Goal: Task Accomplishment & Management: Manage account settings

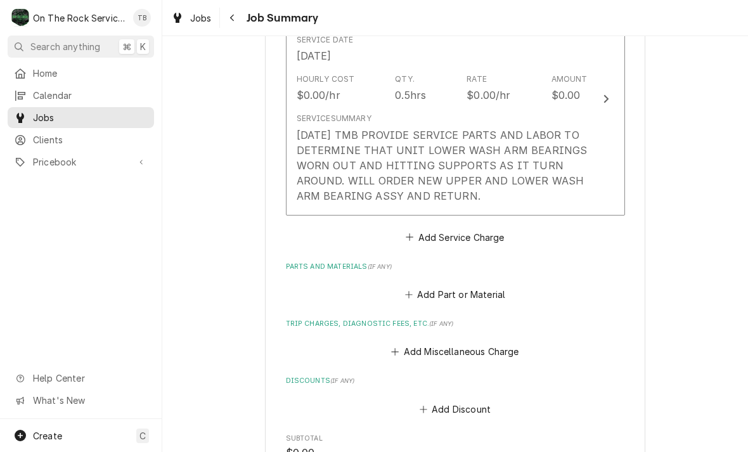
click at [520, 198] on div "9/5/25 TMB PROVIDE SERVICE PARTS AND LABOR TO DETERMINE THAT UNIT LOWER WASH AR…" at bounding box center [442, 165] width 291 height 76
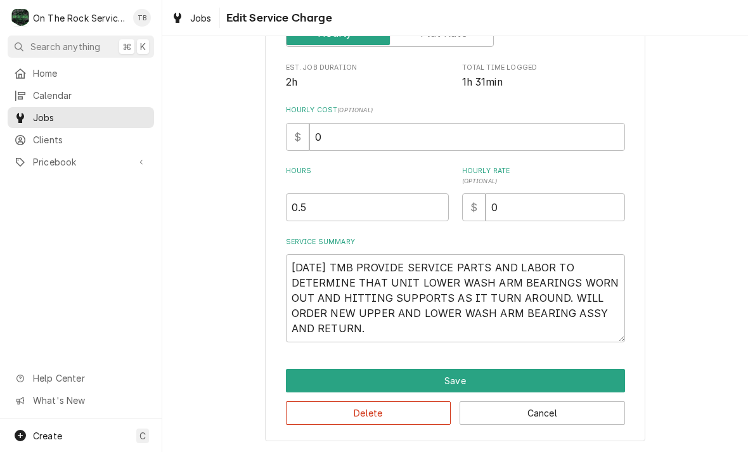
scroll to position [174, 0]
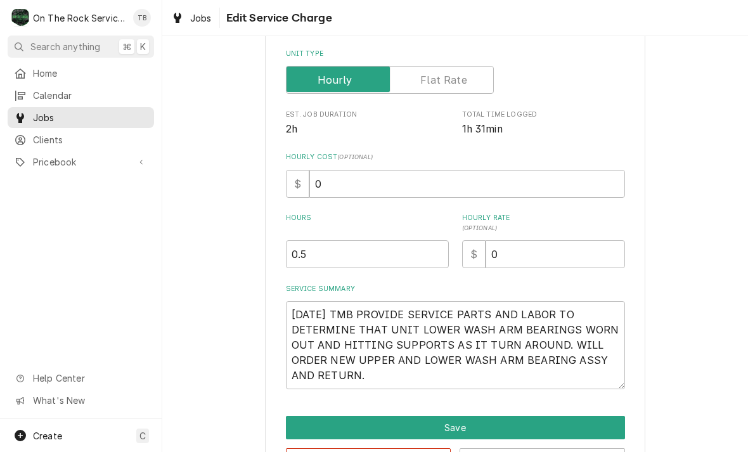
type textarea "x"
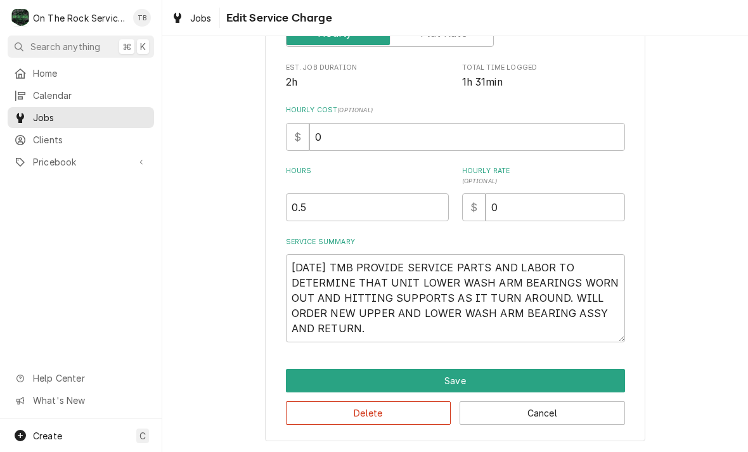
scroll to position [223, 0]
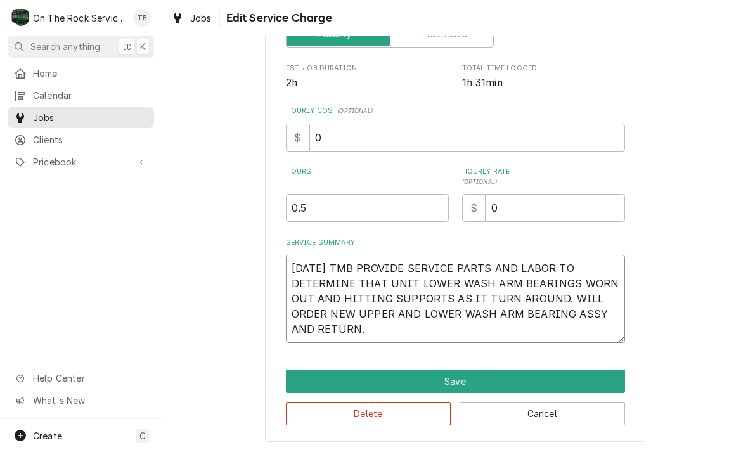
click at [389, 327] on textarea "9/5/25 TMB PROVIDE SERVICE PARTS AND LABOR TO DETERMINE THAT UNIT LOWER WASH AR…" at bounding box center [455, 299] width 339 height 88
type textarea "9/5/25 TMB PROVIDE SERVICE PARTS AND LABOR TO DETERMINE THAT UNIT LOWER WASH AR…"
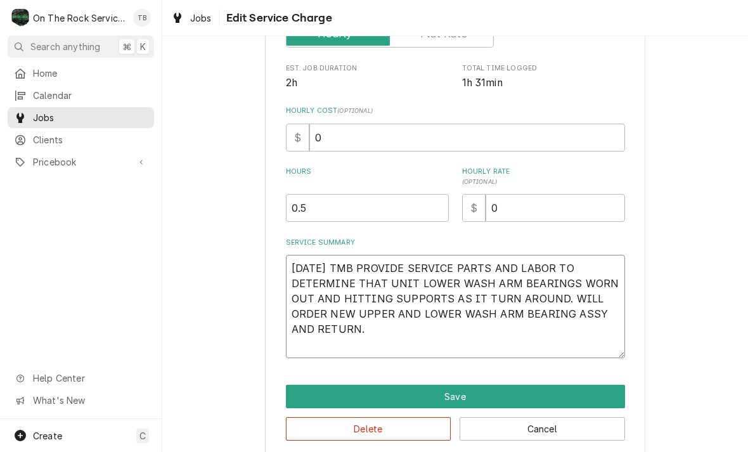
type textarea "x"
type textarea "9/5/25 TMB PROVIDE SERVICE PARTS AND LABOR TO DETERMINE THAT UNIT LOWER WASH AR…"
type textarea "x"
type textarea "9/5/25 TMB PROVIDE SERVICE PARTS AND LABOR TO DETERMINE THAT UNIT LOWER WASH AR…"
type textarea "x"
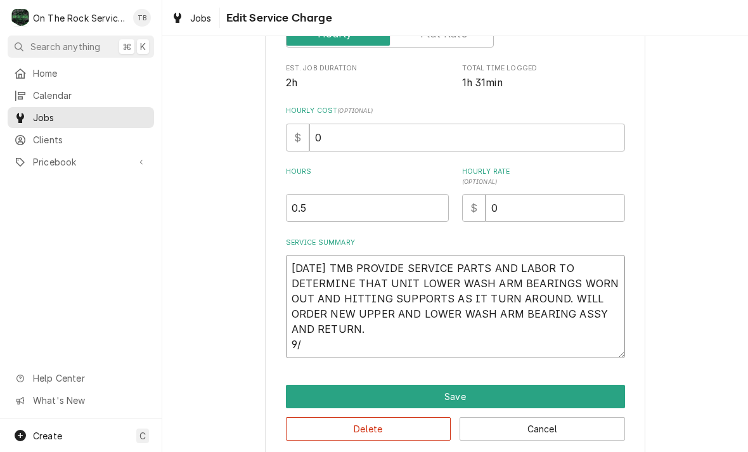
type textarea "9/5/25 TMB PROVIDE SERVICE PARTS AND LABOR TO DETERMINE THAT UNIT LOWER WASH AR…"
type textarea "x"
type textarea "9/5/25 TMB PROVIDE SERVICE PARTS AND LABOR TO DETERMINE THAT UNIT LOWER WASH AR…"
type textarea "x"
type textarea "9/5/25 TMB PROVIDE SERVICE PARTS AND LABOR TO DETERMINE THAT UNIT LOWER WASH AR…"
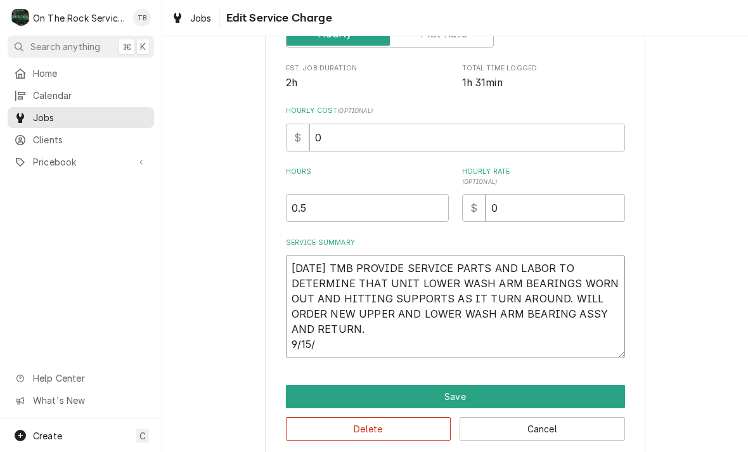
type textarea "x"
type textarea "9/5/25 TMB PROVIDE SERVICE PARTS AND LABOR TO DETERMINE THAT UNIT LOWER WASH AR…"
type textarea "x"
type textarea "9/5/25 TMB PROVIDE SERVICE PARTS AND LABOR TO DETERMINE THAT UNIT LOWER WASH AR…"
type textarea "x"
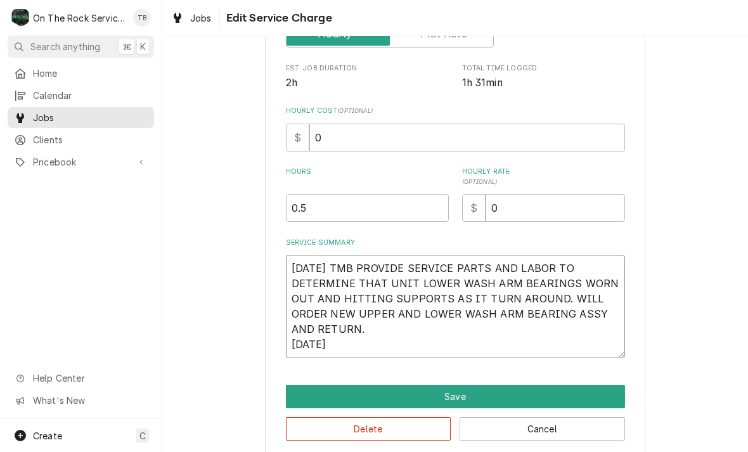
type textarea "9/5/25 TMB PROVIDE SERVICE PARTS AND LABOR TO DETERMINE THAT UNIT LOWER WASH AR…"
type textarea "x"
type textarea "9/5/25 TMB PROVIDE SERVICE PARTS AND LABOR TO DETERMINE THAT UNIT LOWER WASH AR…"
type textarea "x"
type textarea "9/5/25 TMB PROVIDE SERVICE PARTS AND LABOR TO DETERMINE THAT UNIT LOWER WASH AR…"
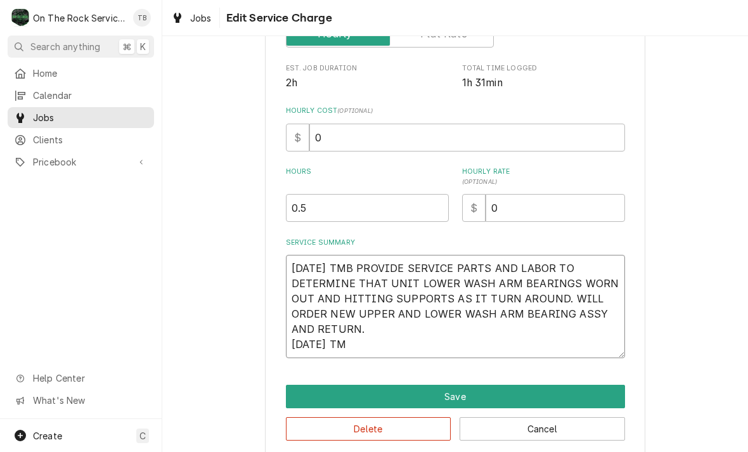
type textarea "x"
type textarea "9/5/25 TMB PROVIDE SERVICE PARTS AND LABOR TO DETERMINE THAT UNIT LOWER WASH AR…"
type textarea "x"
type textarea "9/5/25 TMB PROVIDE SERVICE PARTS AND LABOR TO DETERMINE THAT UNIT LOWER WASH AR…"
type textarea "x"
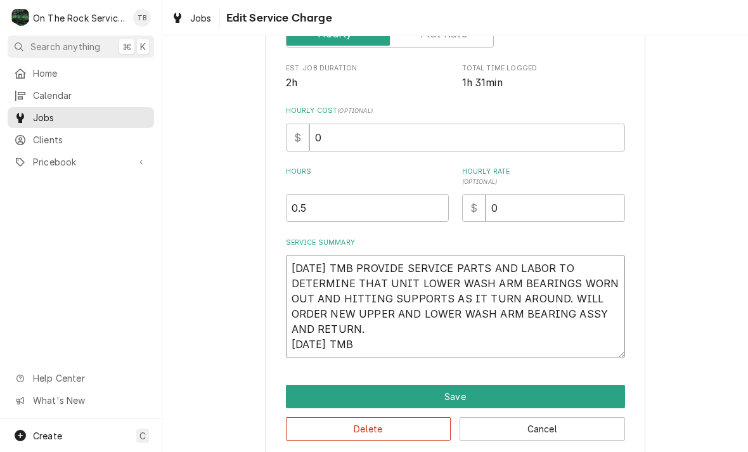
type textarea "9/5/25 TMB PROVIDE SERVICE PARTS AND LABOR TO DETERMINE THAT UNIT LOWER WASH AR…"
type textarea "x"
type textarea "9/5/25 TMB PROVIDE SERVICE PARTS AND LABOR TO DETERMINE THAT UNIT LOWER WASH AR…"
type textarea "x"
type textarea "9/5/25 TMB PROVIDE SERVICE PARTS AND LABOR TO DETERMINE THAT UNIT LOWER WASH AR…"
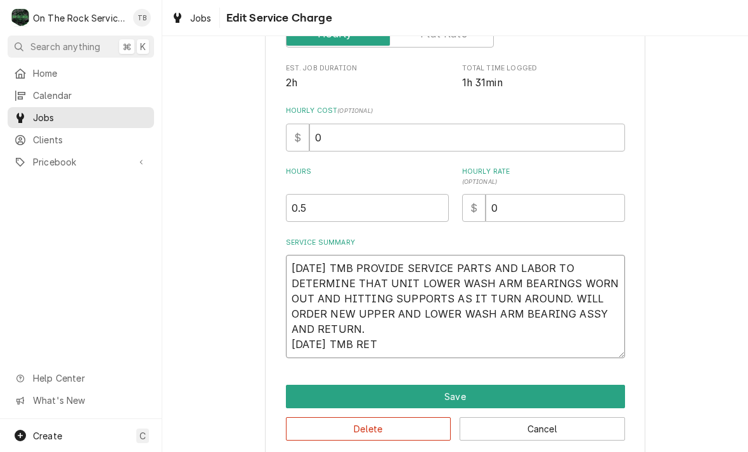
type textarea "x"
type textarea "9/5/25 TMB PROVIDE SERVICE PARTS AND LABOR TO DETERMINE THAT UNIT LOWER WASH AR…"
type textarea "x"
type textarea "9/5/25 TMB PROVIDE SERVICE PARTS AND LABOR TO DETERMINE THAT UNIT LOWER WASH AR…"
type textarea "x"
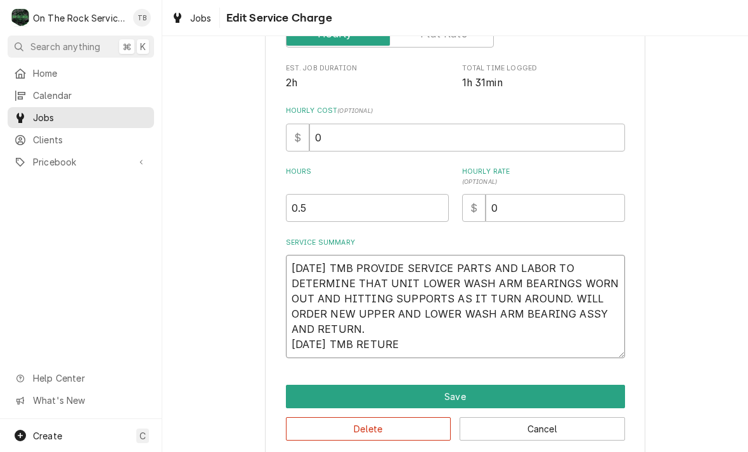
type textarea "9/5/25 TMB PROVIDE SERVICE PARTS AND LABOR TO DETERMINE THAT UNIT LOWER WASH AR…"
type textarea "x"
type textarea "9/5/25 TMB PROVIDE SERVICE PARTS AND LABOR TO DETERMINE THAT UNIT LOWER WASH AR…"
type textarea "x"
type textarea "9/5/25 TMB PROVIDE SERVICE PARTS AND LABOR TO DETERMINE THAT UNIT LOWER WASH AR…"
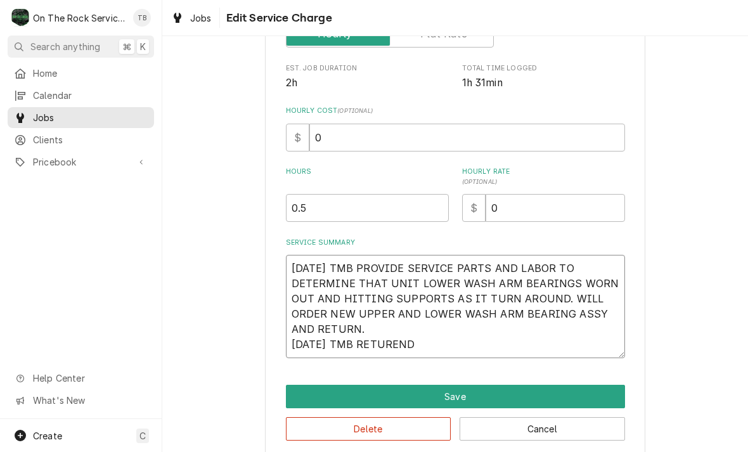
type textarea "x"
type textarea "9/5/25 TMB PROVIDE SERVICE PARTS AND LABOR TO DETERMINE THAT UNIT LOWER WASH AR…"
type textarea "x"
type textarea "9/5/25 TMB PROVIDE SERVICE PARTS AND LABOR TO DETERMINE THAT UNIT LOWER WASH AR…"
type textarea "x"
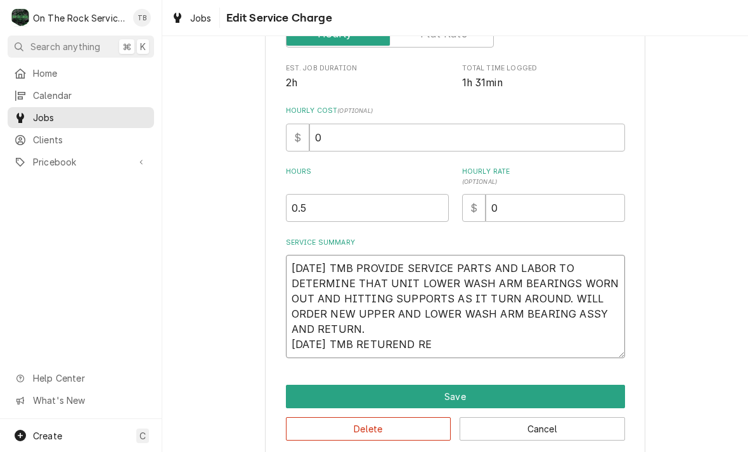
type textarea "9/5/25 TMB PROVIDE SERVICE PARTS AND LABOR TO DETERMINE THAT UNIT LOWER WASH AR…"
type textarea "x"
type textarea "9/5/25 TMB PROVIDE SERVICE PARTS AND LABOR TO DETERMINE THAT UNIT LOWER WASH AR…"
type textarea "x"
type textarea "9/5/25 TMB PROVIDE SERVICE PARTS AND LABOR TO DETERMINE THAT UNIT LOWER WASH AR…"
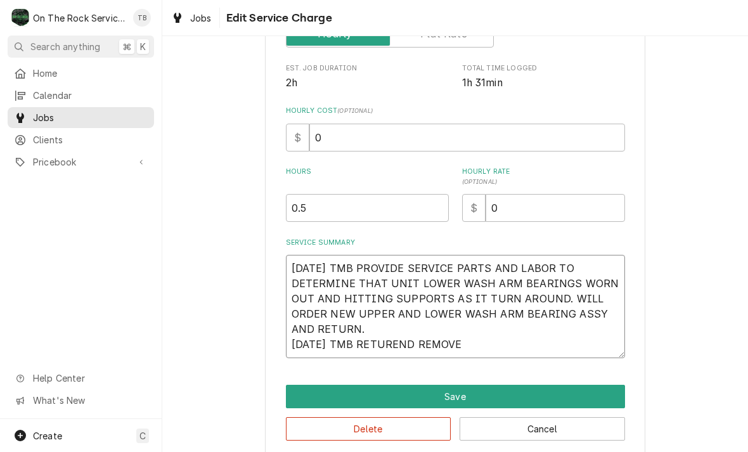
type textarea "x"
type textarea "9/5/25 TMB PROVIDE SERVICE PARTS AND LABOR TO DETERMINE THAT UNIT LOWER WASH AR…"
type textarea "x"
type textarea "9/5/25 TMB PROVIDE SERVICE PARTS AND LABOR TO DETERMINE THAT UNIT LOWER WASH AR…"
type textarea "x"
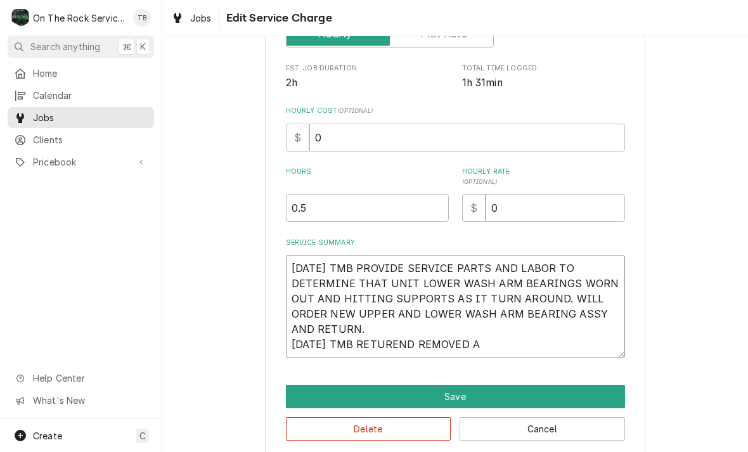
type textarea "9/5/25 TMB PROVIDE SERVICE PARTS AND LABOR TO DETERMINE THAT UNIT LOWER WASH AR…"
type textarea "x"
type textarea "9/5/25 TMB PROVIDE SERVICE PARTS AND LABOR TO DETERMINE THAT UNIT LOWER WASH AR…"
type textarea "x"
type textarea "9/5/25 TMB PROVIDE SERVICE PARTS AND LABOR TO DETERMINE THAT UNIT LOWER WASH AR…"
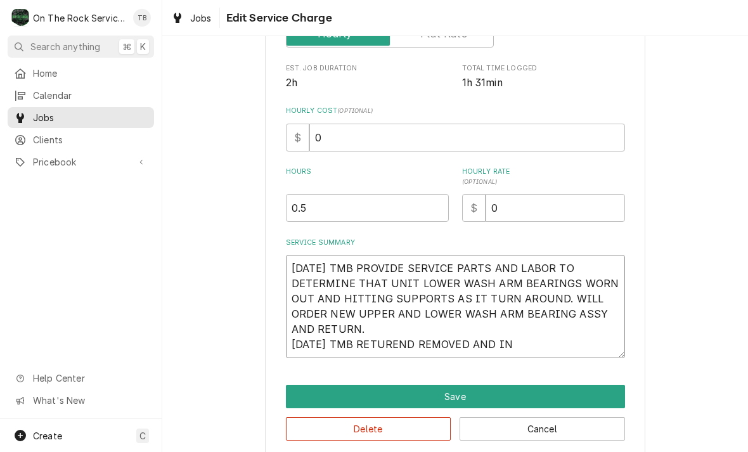
type textarea "x"
type textarea "9/5/25 TMB PROVIDE SERVICE PARTS AND LABOR TO DETERMINE THAT UNIT LOWER WASH AR…"
type textarea "x"
type textarea "9/5/25 TMB PROVIDE SERVICE PARTS AND LABOR TO DETERMINE THAT UNIT LOWER WASH AR…"
type textarea "x"
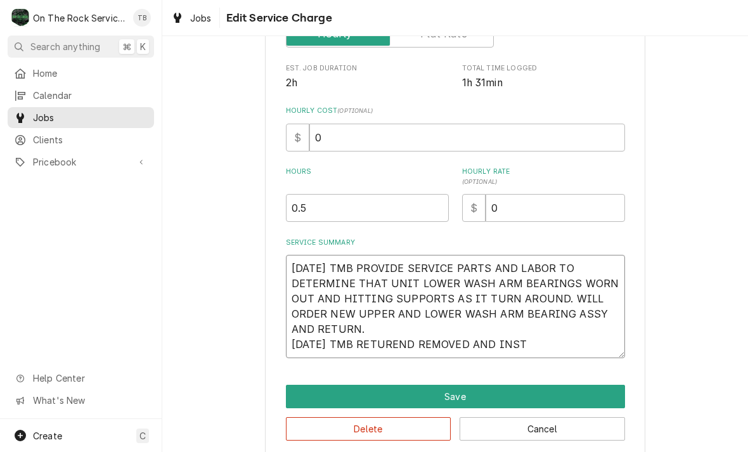
type textarea "9/5/25 TMB PROVIDE SERVICE PARTS AND LABOR TO DETERMINE THAT UNIT LOWER WASH AR…"
type textarea "x"
type textarea "9/5/25 TMB PROVIDE SERVICE PARTS AND LABOR TO DETERMINE THAT UNIT LOWER WASH AR…"
type textarea "x"
type textarea "9/5/25 TMB PROVIDE SERVICE PARTS AND LABOR TO DETERMINE THAT UNIT LOWER WASH AR…"
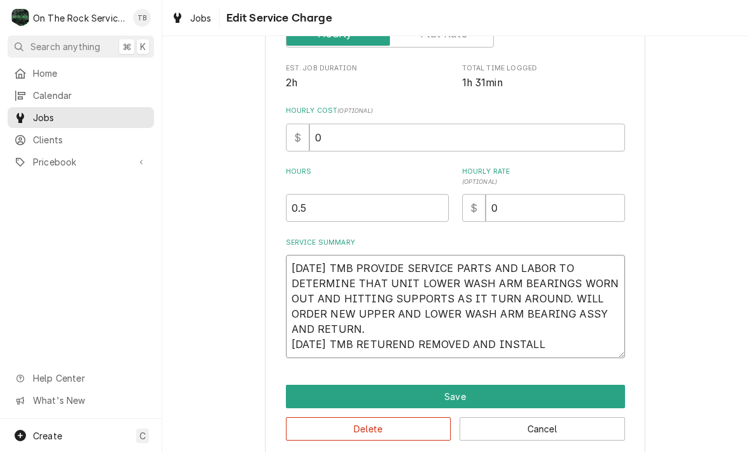
type textarea "x"
type textarea "9/5/25 TMB PROVIDE SERVICE PARTS AND LABOR TO DETERMINE THAT UNIT LOWER WASH AR…"
type textarea "x"
type textarea "9/5/25 TMB PROVIDE SERVICE PARTS AND LABOR TO DETERMINE THAT UNIT LOWER WASH AR…"
type textarea "x"
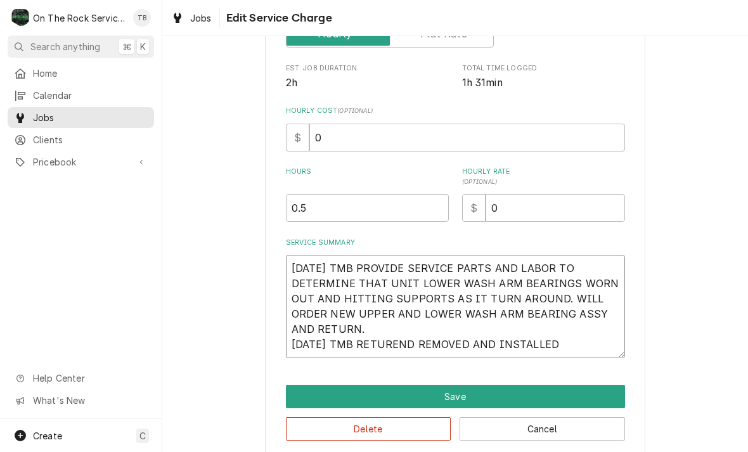
type textarea "9/5/25 TMB PROVIDE SERVICE PARTS AND LABOR TO DETERMINE THAT UNIT LOWER WASH AR…"
type textarea "x"
type textarea "9/5/25 TMB PROVIDE SERVICE PARTS AND LABOR TO DETERMINE THAT UNIT LOWER WASH AR…"
type textarea "x"
type textarea "9/5/25 TMB PROVIDE SERVICE PARTS AND LABOR TO DETERMINE THAT UNIT LOWER WASH AR…"
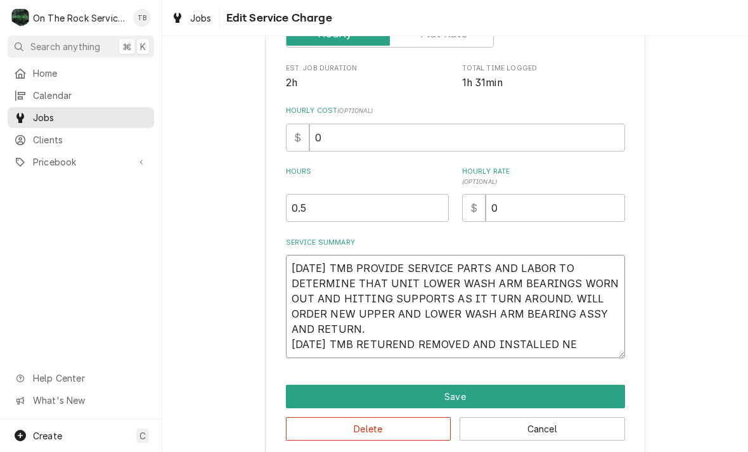
type textarea "x"
type textarea "9/5/25 TMB PROVIDE SERVICE PARTS AND LABOR TO DETERMINE THAT UNIT LOWER WASH AR…"
type textarea "x"
type textarea "9/5/25 TMB PROVIDE SERVICE PARTS AND LABOR TO DETERMINE THAT UNIT LOWER WASH AR…"
type textarea "x"
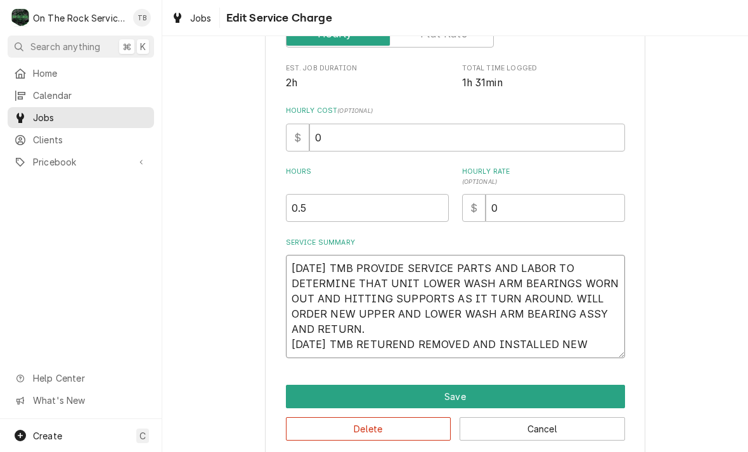
type textarea "9/5/25 TMB PROVIDE SERVICE PARTS AND LABOR TO DETERMINE THAT UNIT LOWER WASH AR…"
type textarea "x"
type textarea "9/5/25 TMB PROVIDE SERVICE PARTS AND LABOR TO DETERMINE THAT UNIT LOWER WASH AR…"
type textarea "x"
type textarea "9/5/25 TMB PROVIDE SERVICE PARTS AND LABOR TO DETERMINE THAT UNIT LOWER WASH AR…"
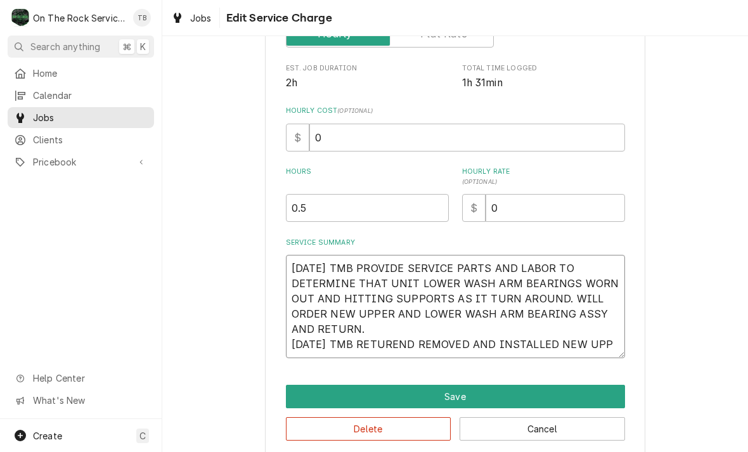
type textarea "x"
type textarea "9/5/25 TMB PROVIDE SERVICE PARTS AND LABOR TO DETERMINE THAT UNIT LOWER WASH AR…"
type textarea "x"
type textarea "9/5/25 TMB PROVIDE SERVICE PARTS AND LABOR TO DETERMINE THAT UNIT LOWER WASH AR…"
type textarea "x"
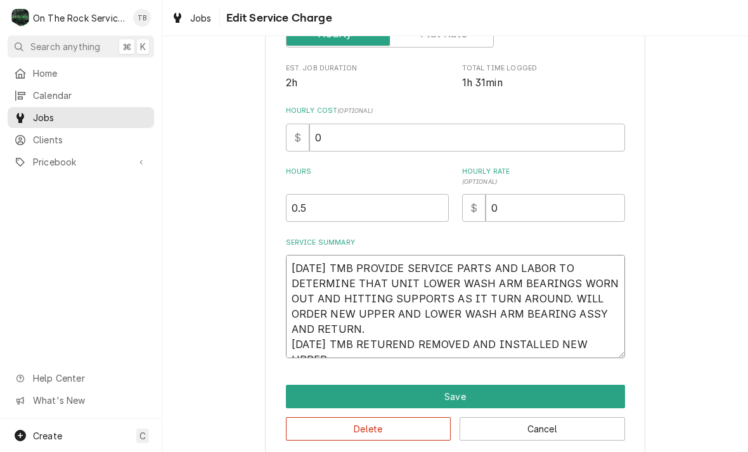
type textarea "9/5/25 TMB PROVIDE SERVICE PARTS AND LABOR TO DETERMINE THAT UNIT LOWER WASH AR…"
type textarea "x"
type textarea "9/5/25 TMB PROVIDE SERVICE PARTS AND LABOR TO DETERMINE THAT UNIT LOWER WASH AR…"
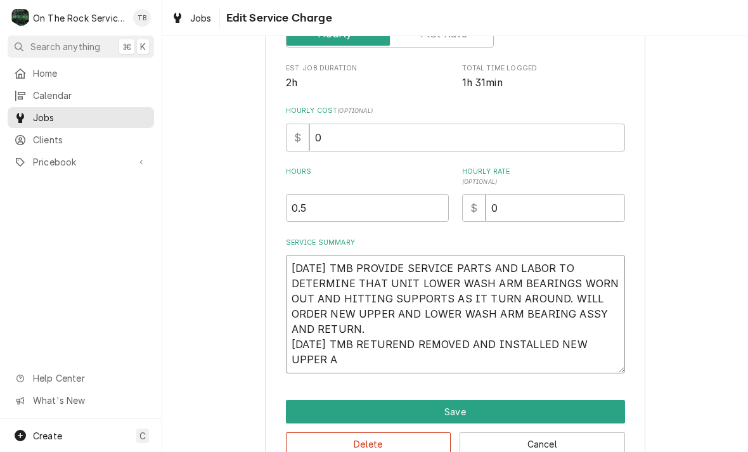
type textarea "x"
type textarea "9/5/25 TMB PROVIDE SERVICE PARTS AND LABOR TO DETERMINE THAT UNIT LOWER WASH AR…"
type textarea "x"
type textarea "9/5/25 TMB PROVIDE SERVICE PARTS AND LABOR TO DETERMINE THAT UNIT LOWER WASH AR…"
type textarea "x"
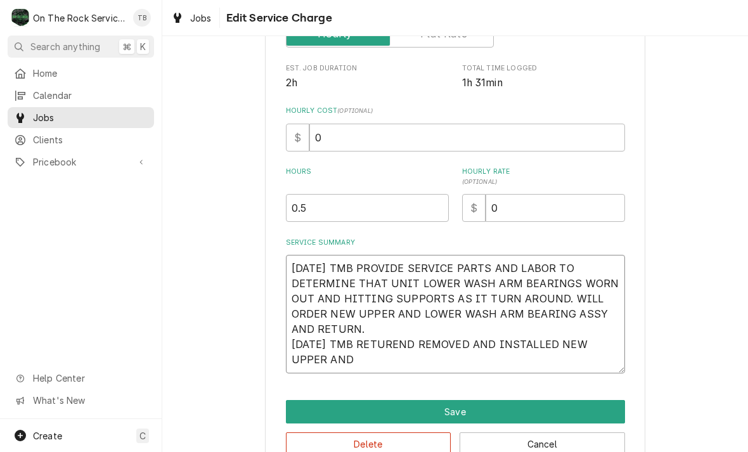
type textarea "9/5/25 TMB PROVIDE SERVICE PARTS AND LABOR TO DETERMINE THAT UNIT LOWER WASH AR…"
type textarea "x"
type textarea "9/5/25 TMB PROVIDE SERVICE PARTS AND LABOR TO DETERMINE THAT UNIT LOWER WASH AR…"
type textarea "x"
type textarea "9/5/25 TMB PROVIDE SERVICE PARTS AND LABOR TO DETERMINE THAT UNIT LOWER WASH AR…"
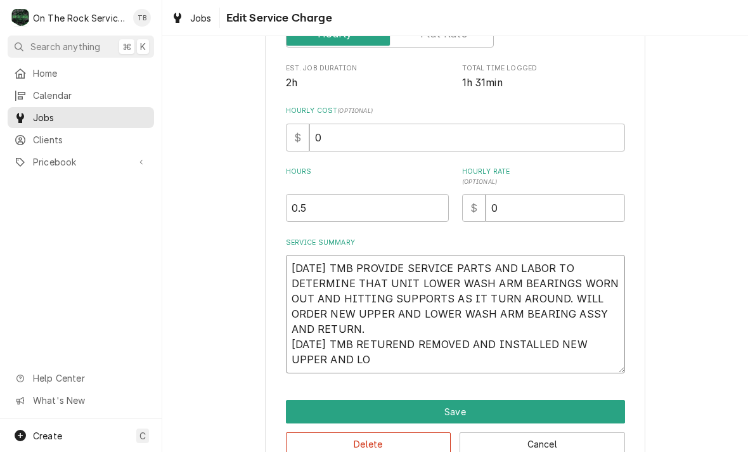
type textarea "x"
type textarea "9/5/25 TMB PROVIDE SERVICE PARTS AND LABOR TO DETERMINE THAT UNIT LOWER WASH AR…"
type textarea "x"
type textarea "9/5/25 TMB PROVIDE SERVICE PARTS AND LABOR TO DETERMINE THAT UNIT LOWER WASH AR…"
type textarea "x"
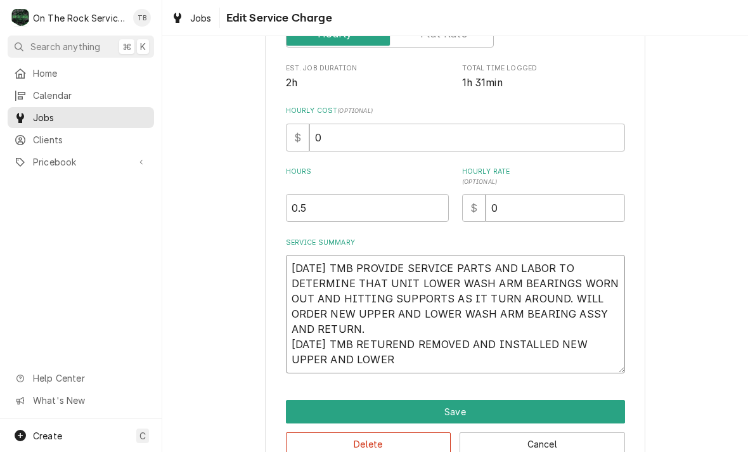
type textarea "9/5/25 TMB PROVIDE SERVICE PARTS AND LABOR TO DETERMINE THAT UNIT LOWER WASH AR…"
type textarea "x"
type textarea "9/5/25 TMB PROVIDE SERVICE PARTS AND LABOR TO DETERMINE THAT UNIT LOWER WASH AR…"
type textarea "x"
type textarea "9/5/25 TMB PROVIDE SERVICE PARTS AND LABOR TO DETERMINE THAT UNIT LOWER WASH AR…"
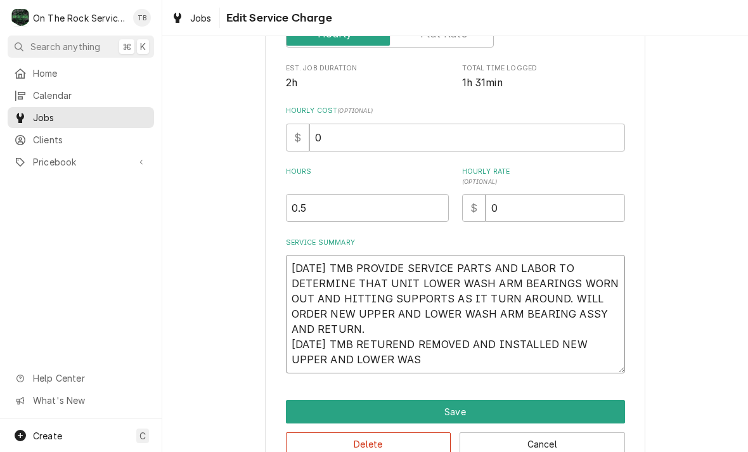
type textarea "x"
type textarea "9/5/25 TMB PROVIDE SERVICE PARTS AND LABOR TO DETERMINE THAT UNIT LOWER WASH AR…"
type textarea "x"
type textarea "9/5/25 TMB PROVIDE SERVICE PARTS AND LABOR TO DETERMINE THAT UNIT LOWER WASH AR…"
type textarea "x"
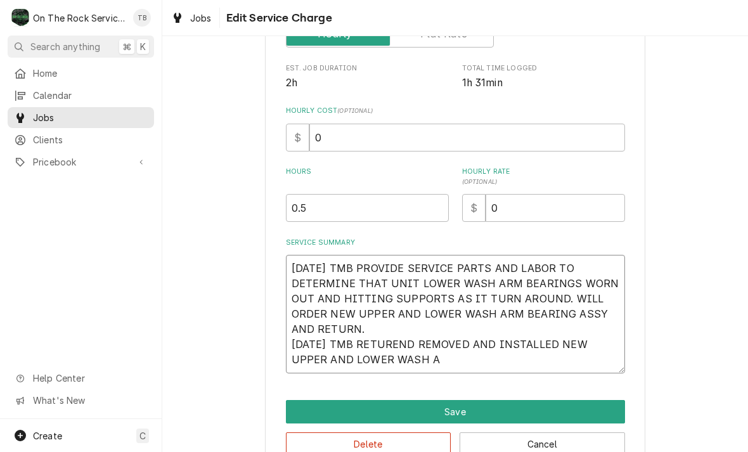
type textarea "9/5/25 TMB PROVIDE SERVICE PARTS AND LABOR TO DETERMINE THAT UNIT LOWER WASH AR…"
type textarea "x"
type textarea "9/5/25 TMB PROVIDE SERVICE PARTS AND LABOR TO DETERMINE THAT UNIT LOWER WASH AR…"
type textarea "x"
type textarea "9/5/25 TMB PROVIDE SERVICE PARTS AND LABOR TO DETERMINE THAT UNIT LOWER WASH AR…"
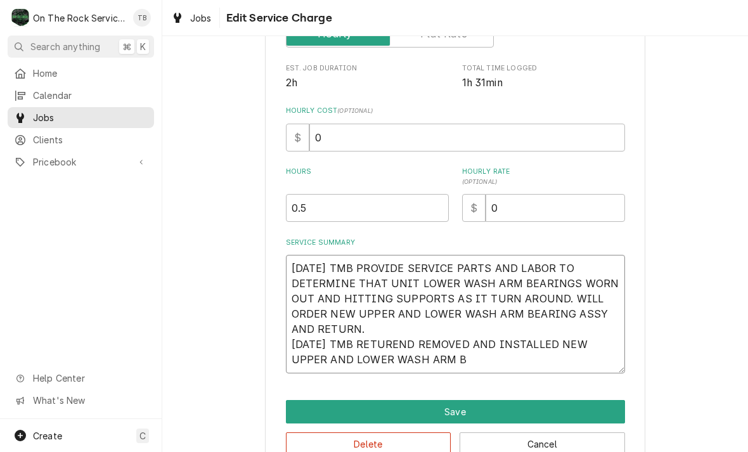
type textarea "x"
type textarea "9/5/25 TMB PROVIDE SERVICE PARTS AND LABOR TO DETERMINE THAT UNIT LOWER WASH AR…"
type textarea "x"
type textarea "9/5/25 TMB PROVIDE SERVICE PARTS AND LABOR TO DETERMINE THAT UNIT LOWER WASH AR…"
type textarea "x"
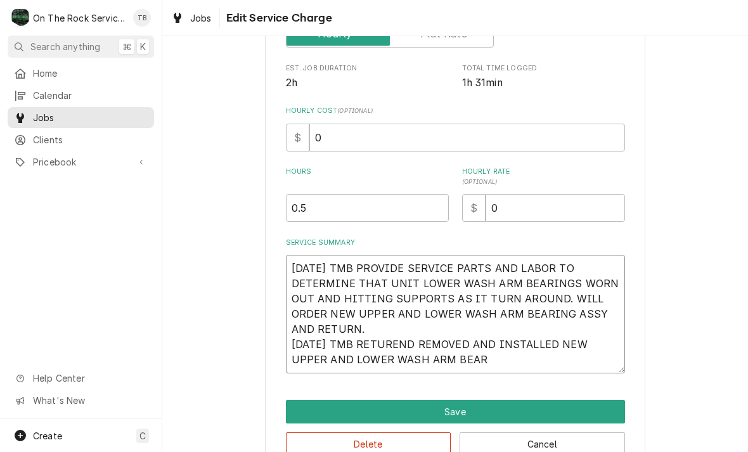
type textarea "9/5/25 TMB PROVIDE SERVICE PARTS AND LABOR TO DETERMINE THAT UNIT LOWER WASH AR…"
type textarea "x"
type textarea "9/5/25 TMB PROVIDE SERVICE PARTS AND LABOR TO DETERMINE THAT UNIT LOWER WASH AR…"
type textarea "x"
type textarea "9/5/25 TMB PROVIDE SERVICE PARTS AND LABOR TO DETERMINE THAT UNIT LOWER WASH AR…"
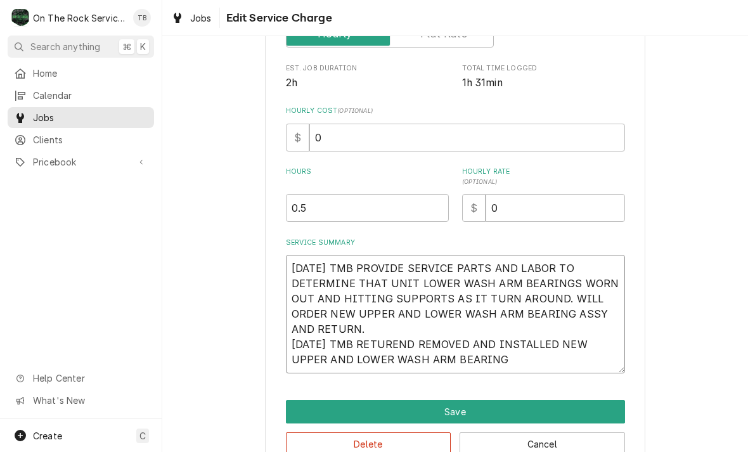
type textarea "x"
type textarea "9/5/25 TMB PROVIDE SERVICE PARTS AND LABOR TO DETERMINE THAT UNIT LOWER WASH AR…"
type textarea "x"
type textarea "9/5/25 TMB PROVIDE SERVICE PARTS AND LABOR TO DETERMINE THAT UNIT LOWER WASH AR…"
type textarea "x"
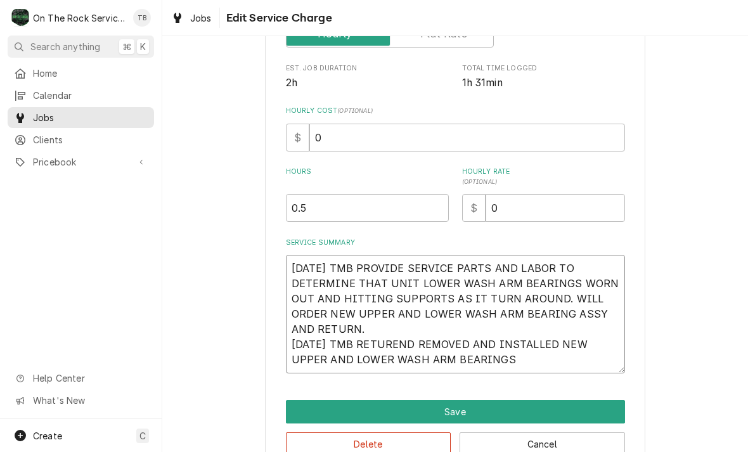
type textarea "9/5/25 TMB PROVIDE SERVICE PARTS AND LABOR TO DETERMINE THAT UNIT LOWER WASH AR…"
type textarea "x"
type textarea "9/5/25 TMB PROVIDE SERVICE PARTS AND LABOR TO DETERMINE THAT UNIT LOWER WASH AR…"
type textarea "x"
type textarea "9/5/25 TMB PROVIDE SERVICE PARTS AND LABOR TO DETERMINE THAT UNIT LOWER WASH AR…"
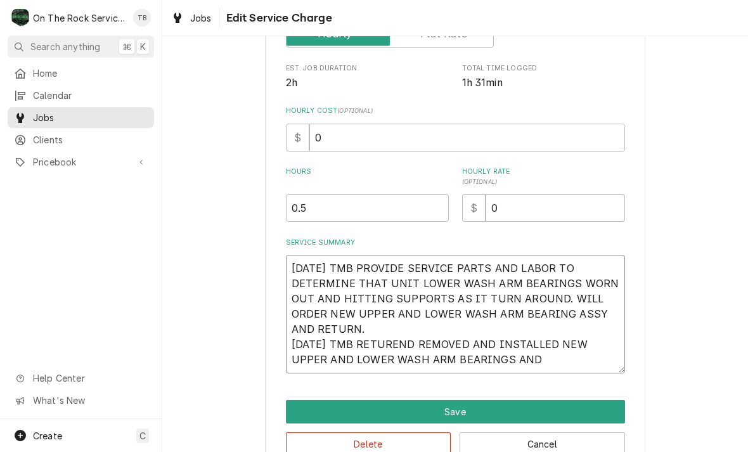
type textarea "x"
type textarea "9/5/25 TMB PROVIDE SERVICE PARTS AND LABOR TO DETERMINE THAT UNIT LOWER WASH AR…"
type textarea "x"
type textarea "9/5/25 TMB PROVIDE SERVICE PARTS AND LABOR TO DETERMINE THAT UNIT LOWER WASH AR…"
type textarea "x"
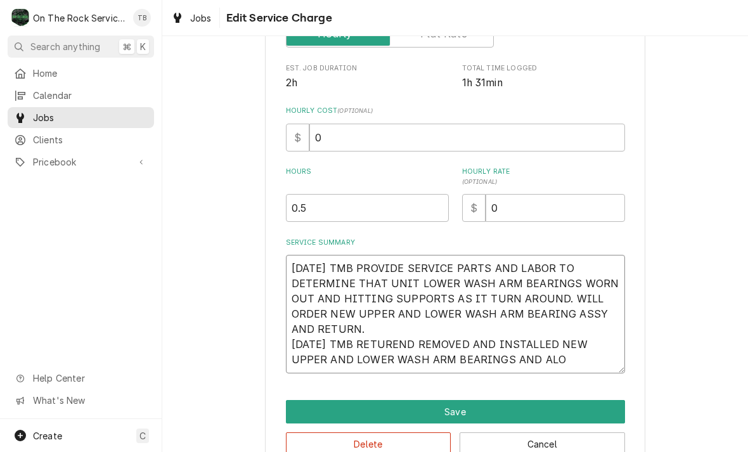
type textarea "9/5/25 TMB PROVIDE SERVICE PARTS AND LABOR TO DETERMINE THAT UNIT LOWER WASH AR…"
type textarea "x"
type textarea "9/5/25 TMB PROVIDE SERVICE PARTS AND LABOR TO DETERMINE THAT UNIT LOWER WASH AR…"
type textarea "x"
type textarea "9/5/25 TMB PROVIDE SERVICE PARTS AND LABOR TO DETERMINE THAT UNIT LOWER WASH AR…"
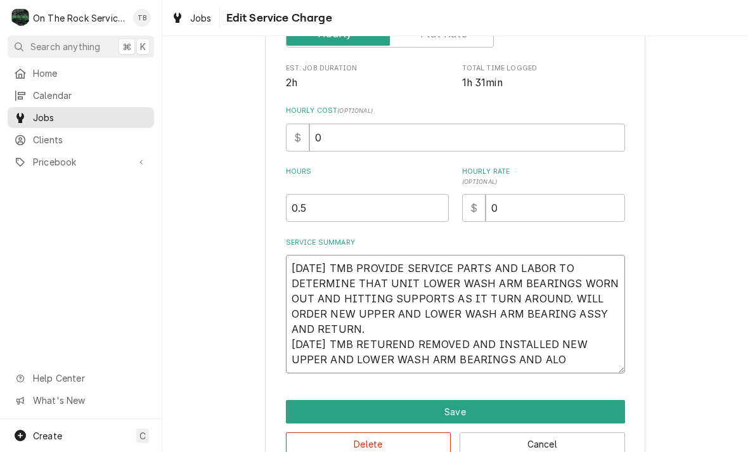
type textarea "x"
type textarea "9/5/25 TMB PROVIDE SERVICE PARTS AND LABOR TO DETERMINE THAT UNIT LOWER WASH AR…"
type textarea "x"
type textarea "9/5/25 TMB PROVIDE SERVICE PARTS AND LABOR TO DETERMINE THAT UNIT LOWER WASH AR…"
type textarea "x"
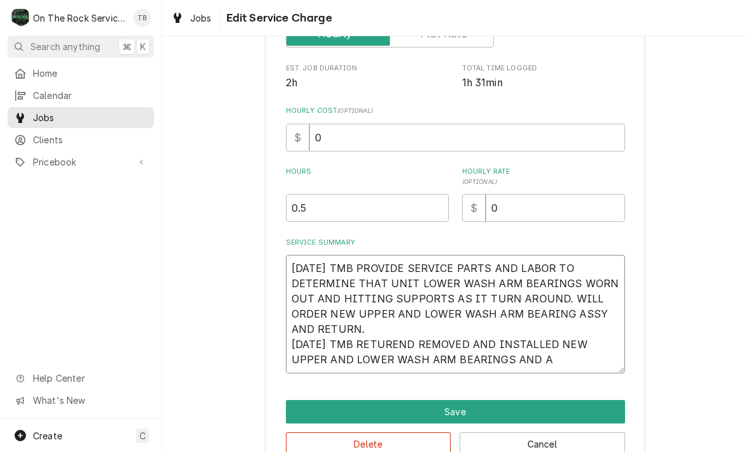
type textarea "9/5/25 TMB PROVIDE SERVICE PARTS AND LABOR TO DETERMINE THAT UNIT LOWER WASH AR…"
type textarea "x"
type textarea "9/5/25 TMB PROVIDE SERVICE PARTS AND LABOR TO DETERMINE THAT UNIT LOWER WASH AR…"
type textarea "x"
type textarea "9/5/25 TMB PROVIDE SERVICE PARTS AND LABOR TO DETERMINE THAT UNIT LOWER WASH AR…"
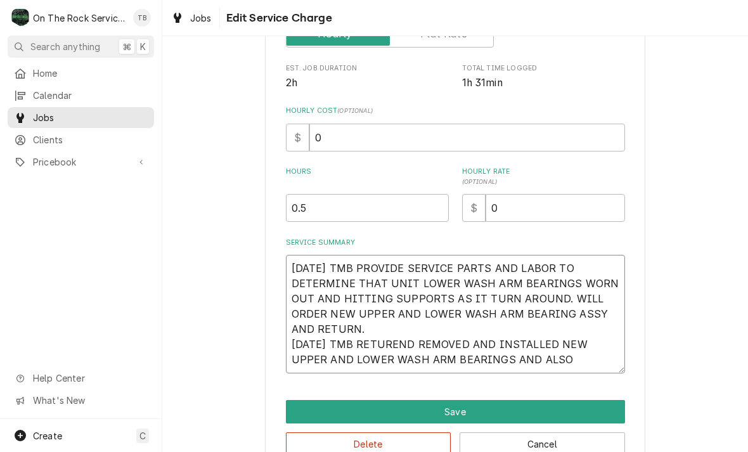
type textarea "x"
type textarea "9/5/25 TMB PROVIDE SERVICE PARTS AND LABOR TO DETERMINE THAT UNIT LOWER WASH AR…"
type textarea "x"
type textarea "9/5/25 TMB PROVIDE SERVICE PARTS AND LABOR TO DETERMINE THAT UNIT LOWER WASH AR…"
type textarea "x"
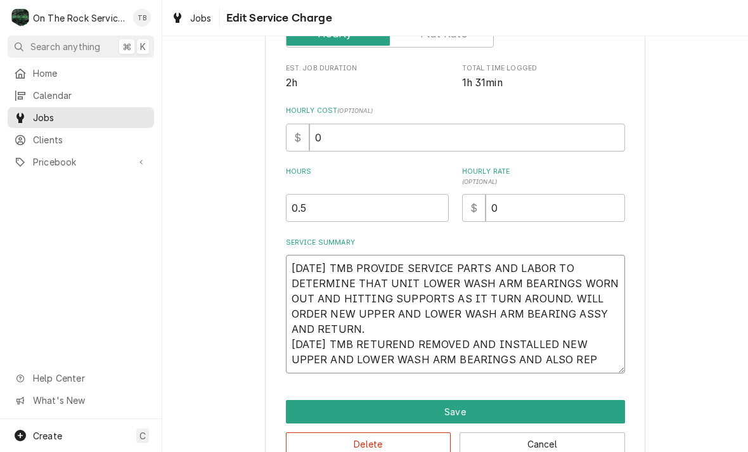
type textarea "9/5/25 TMB PROVIDE SERVICE PARTS AND LABOR TO DETERMINE THAT UNIT LOWER WASH AR…"
type textarea "x"
type textarea "9/5/25 TMB PROVIDE SERVICE PARTS AND LABOR TO DETERMINE THAT UNIT LOWER WASH AR…"
type textarea "x"
type textarea "9/5/25 TMB PROVIDE SERVICE PARTS AND LABOR TO DETERMINE THAT UNIT LOWER WASH AR…"
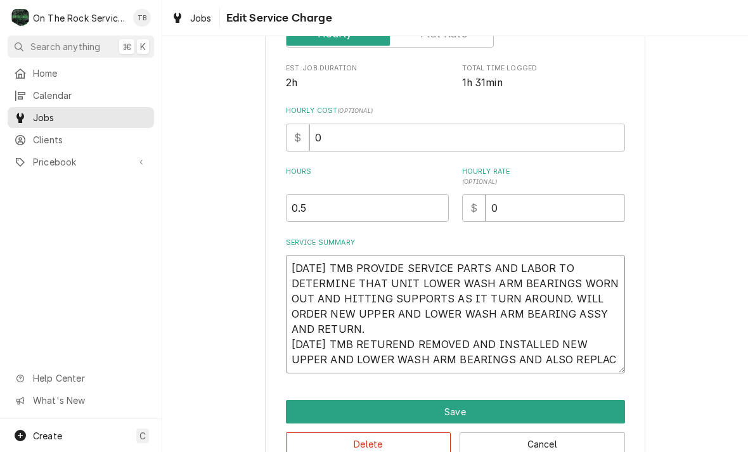
type textarea "x"
type textarea "9/5/25 TMB PROVIDE SERVICE PARTS AND LABOR TO DETERMINE THAT UNIT LOWER WASH AR…"
type textarea "x"
type textarea "9/5/25 TMB PROVIDE SERVICE PARTS AND LABOR TO DETERMINE THAT UNIT LOWER WASH AR…"
type textarea "x"
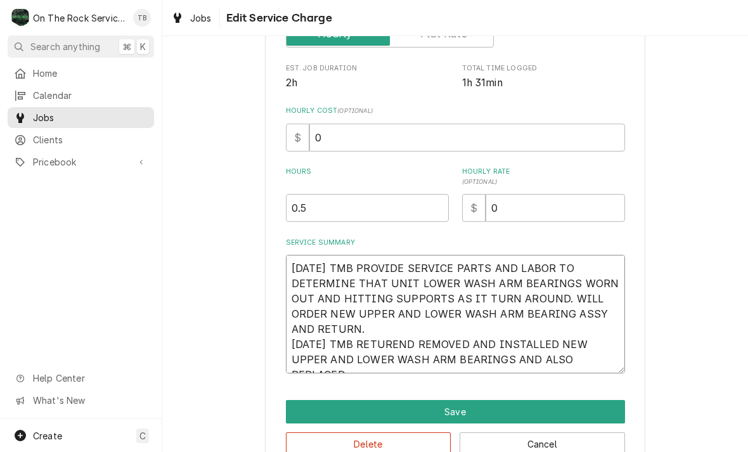
type textarea "9/5/25 TMB PROVIDE SERVICE PARTS AND LABOR TO DETERMINE THAT UNIT LOWER WASH AR…"
type textarea "x"
type textarea "9/5/25 TMB PROVIDE SERVICE PARTS AND LABOR TO DETERMINE THAT UNIT LOWER WASH AR…"
type textarea "x"
type textarea "9/5/25 TMB PROVIDE SERVICE PARTS AND LABOR TO DETERMINE THAT UNIT LOWER WASH AR…"
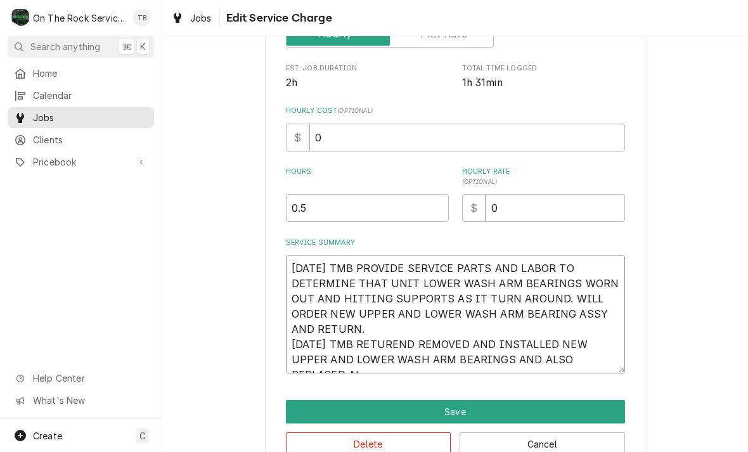
type textarea "x"
type textarea "9/5/25 TMB PROVIDE SERVICE PARTS AND LABOR TO DETERMINE THAT UNIT LOWER WASH AR…"
type textarea "x"
type textarea "9/5/25 TMB PROVIDE SERVICE PARTS AND LABOR TO DETERMINE THAT UNIT LOWER WASH AR…"
type textarea "x"
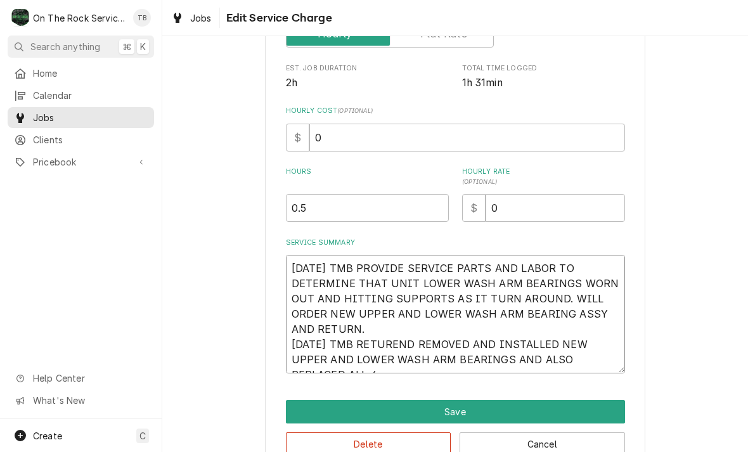
type textarea "9/5/25 TMB PROVIDE SERVICE PARTS AND LABOR TO DETERMINE THAT UNIT LOWER WASH AR…"
type textarea "x"
type textarea "9/5/25 TMB PROVIDE SERVICE PARTS AND LABOR TO DETERMINE THAT UNIT LOWER WASH AR…"
type textarea "x"
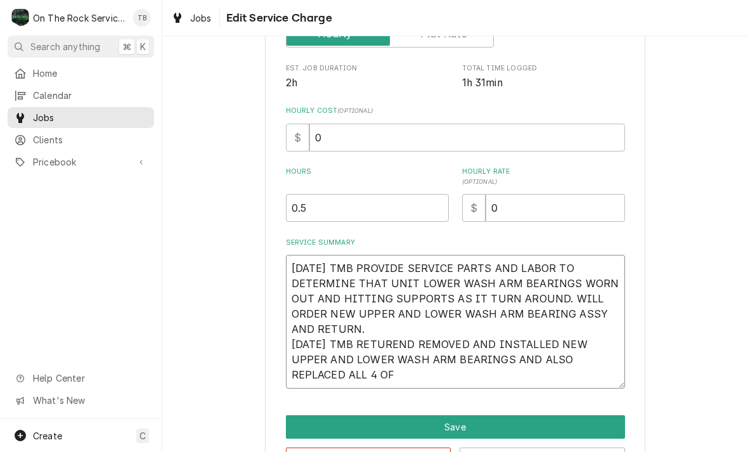
type textarea "9/5/25 TMB PROVIDE SERVICE PARTS AND LABOR TO DETERMINE THAT UNIT LOWER WASH AR…"
click at [398, 343] on textarea "9/5/25 TMB PROVIDE SERVICE PARTS AND LABOR TO DETERMINE THAT UNIT LOWER WASH AR…" at bounding box center [455, 322] width 339 height 134
click at [480, 383] on textarea "9/5/25 TMB PROVIDE SERVICE PARTS AND LABOR TO DETERMINE THAT UNIT LOWER WASH AR…" at bounding box center [455, 322] width 339 height 134
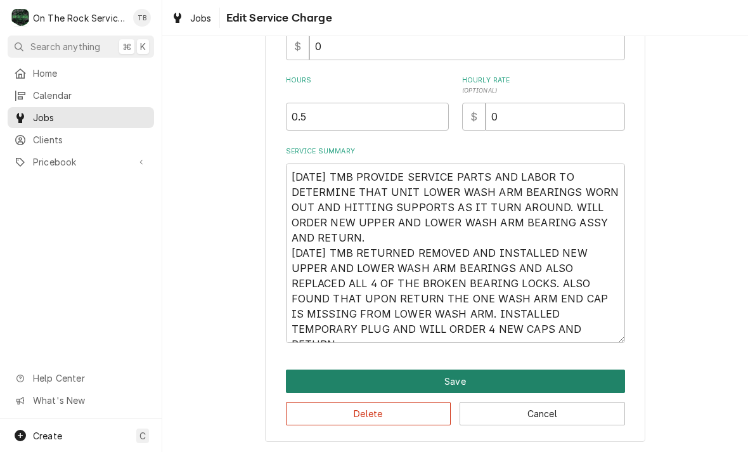
click at [468, 376] on button "Save" at bounding box center [455, 381] width 339 height 23
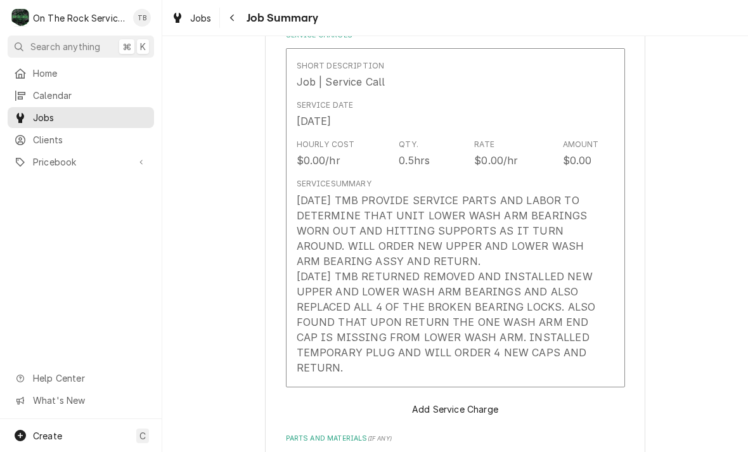
scroll to position [380, 0]
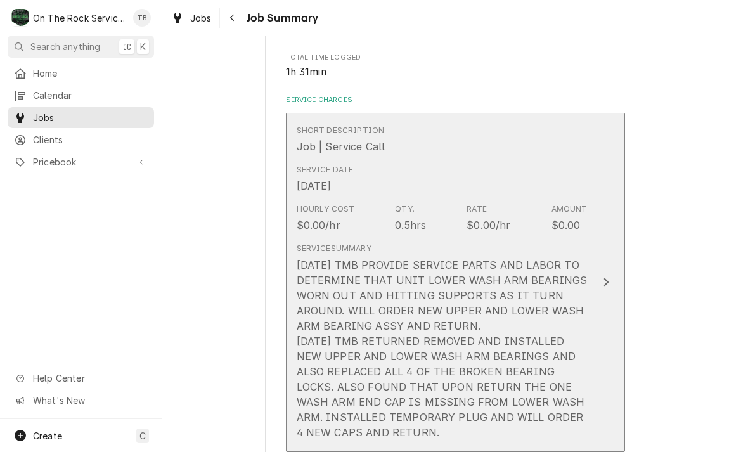
click at [487, 331] on div "9/5/25 TMB PROVIDE SERVICE PARTS AND LABOR TO DETERMINE THAT UNIT LOWER WASH AR…" at bounding box center [442, 348] width 291 height 183
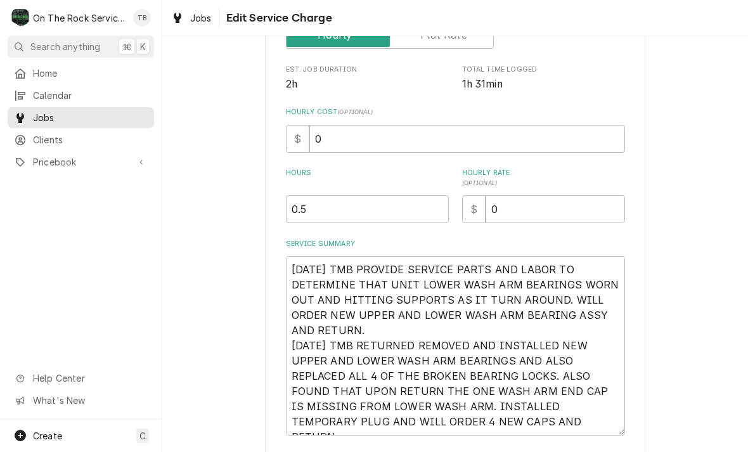
scroll to position [219, 0]
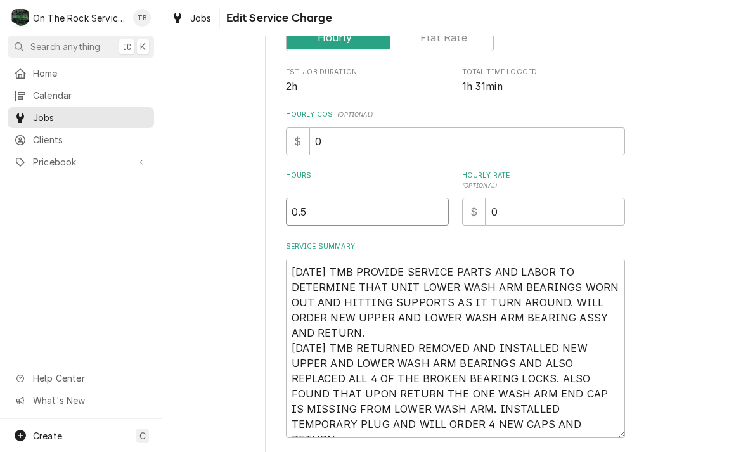
click at [325, 217] on input "0.5" at bounding box center [367, 212] width 163 height 28
click at [692, 294] on div "Use the fields below to edit this service charge Short Description Job | Servic…" at bounding box center [455, 189] width 586 height 718
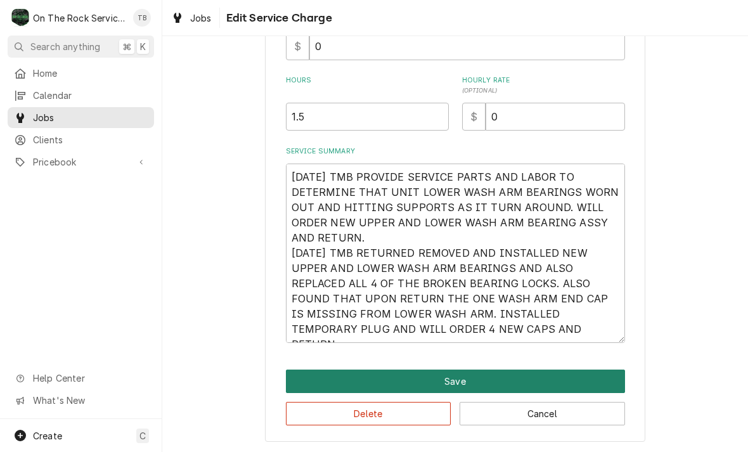
click at [451, 382] on button "Save" at bounding box center [455, 381] width 339 height 23
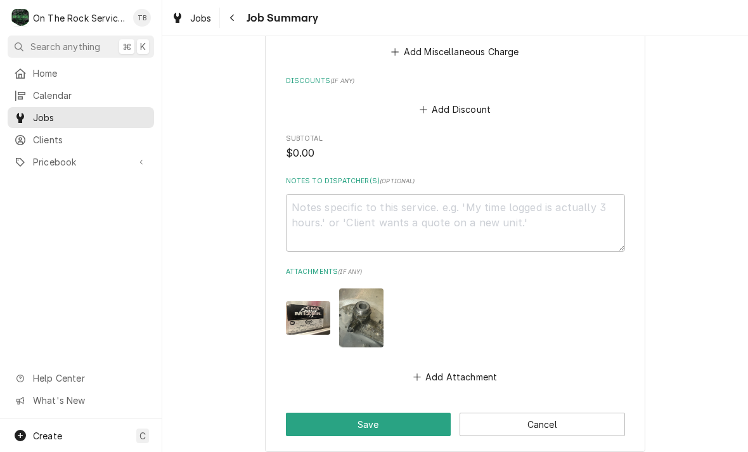
scroll to position [880, 0]
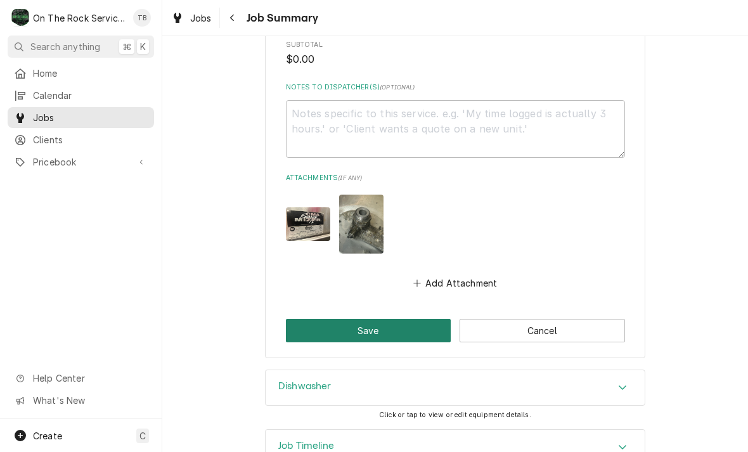
click at [360, 329] on button "Save" at bounding box center [368, 330] width 165 height 23
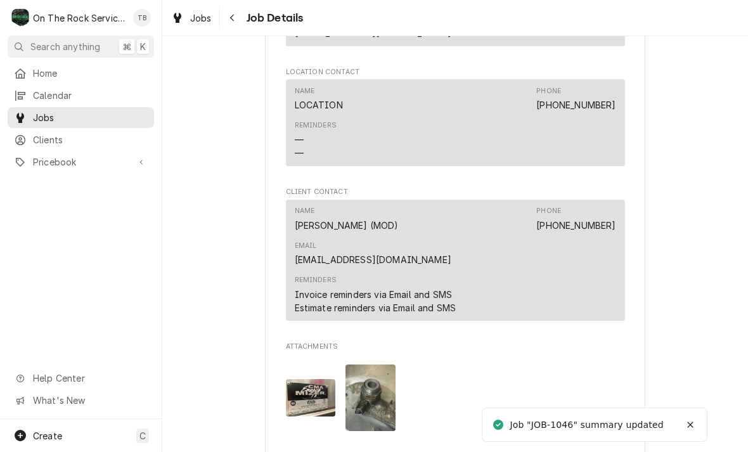
scroll to position [1139, 0]
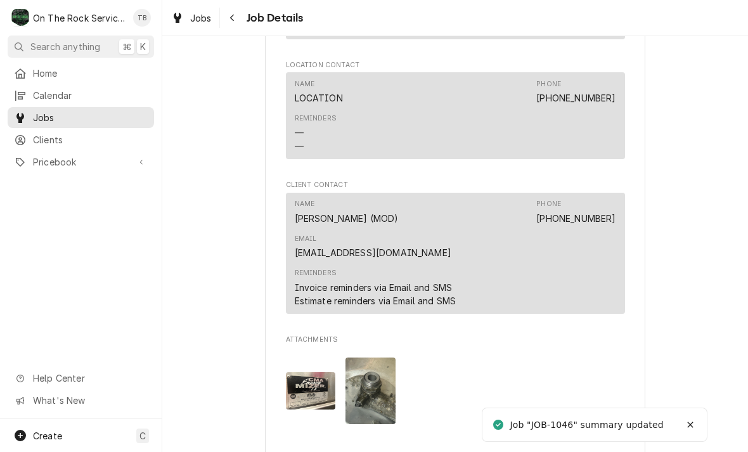
click at [314, 372] on img "Attachments" at bounding box center [311, 390] width 50 height 37
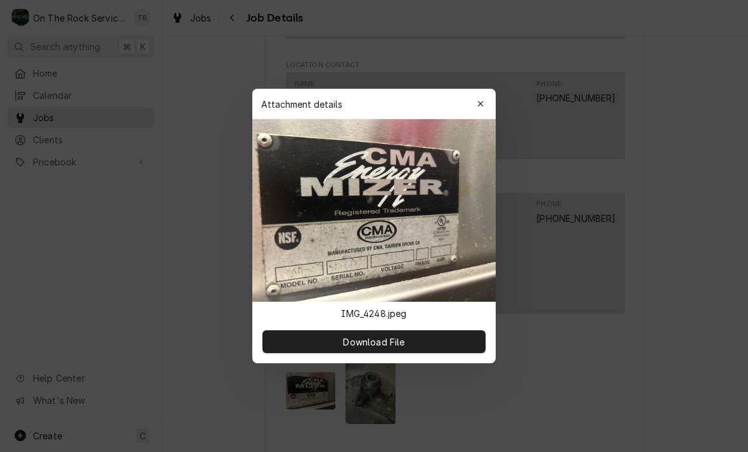
click at [313, 238] on img at bounding box center [373, 210] width 243 height 183
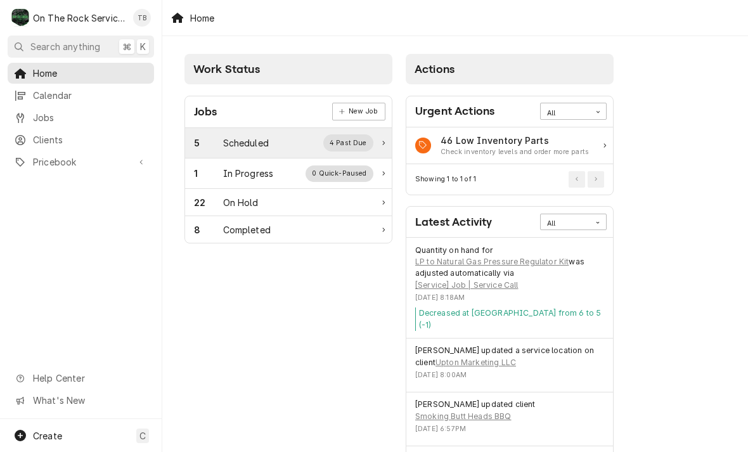
click at [258, 140] on div "Scheduled" at bounding box center [246, 142] width 46 height 13
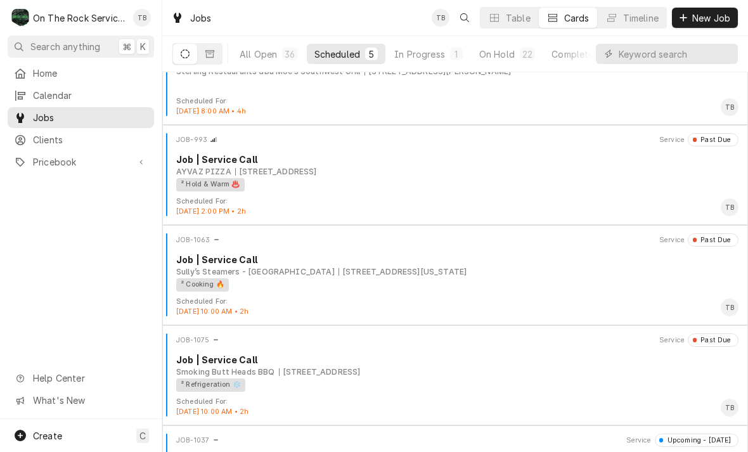
scroll to position [63, 0]
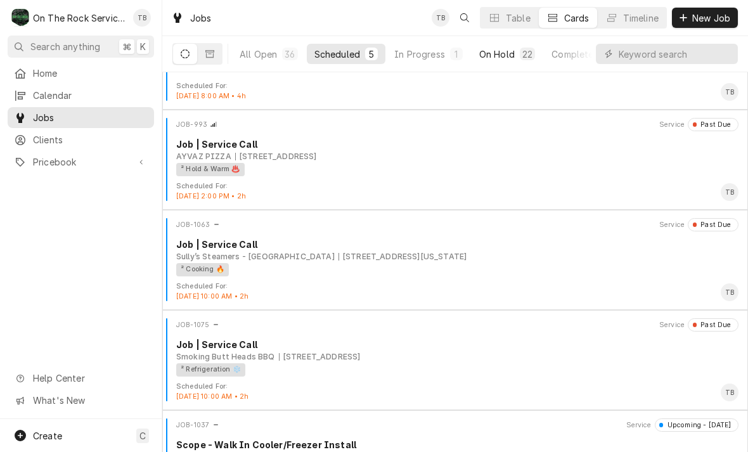
click at [509, 62] on button "On Hold 22" at bounding box center [507, 54] width 71 height 20
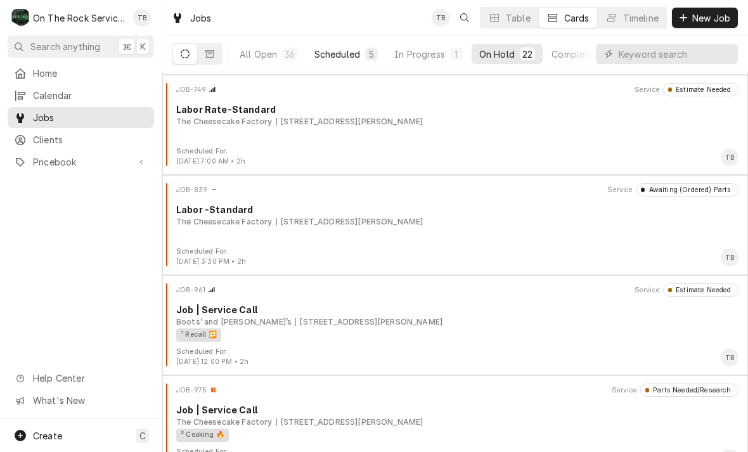
click at [349, 60] on div "Scheduled" at bounding box center [338, 54] width 46 height 13
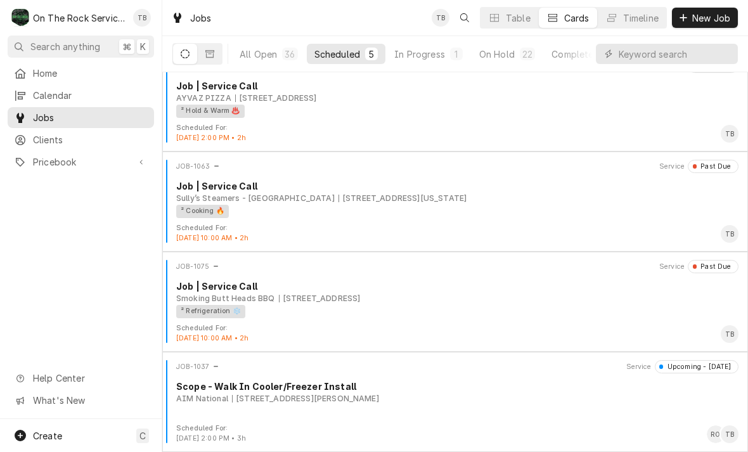
scroll to position [121, 0]
click at [271, 52] on div "All Open" at bounding box center [258, 54] width 37 height 13
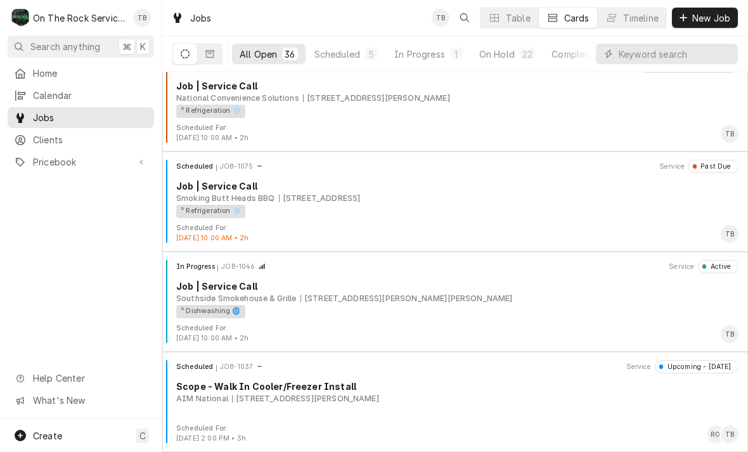
scroll to position [3227, 0]
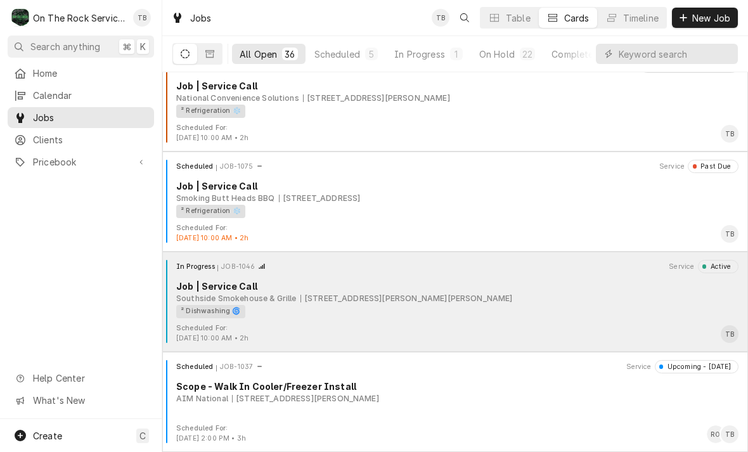
click at [387, 316] on div "² Dishwashing 🌀" at bounding box center [453, 311] width 554 height 13
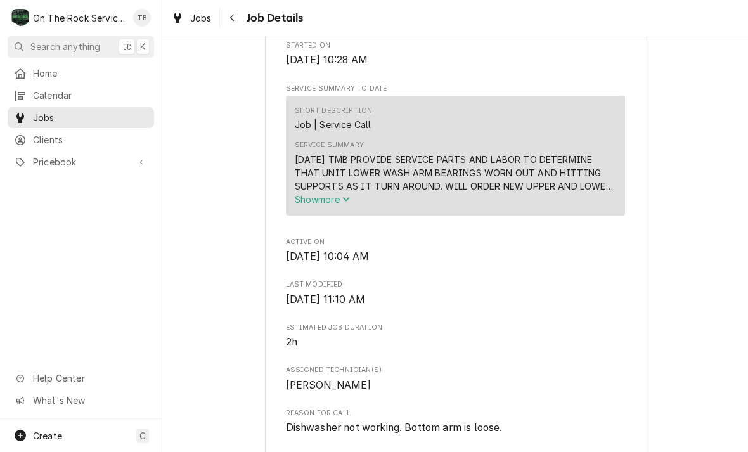
scroll to position [434, 0]
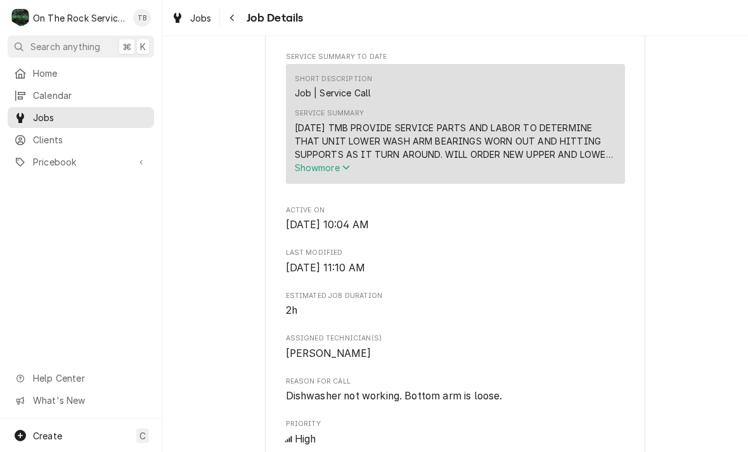
click at [346, 169] on icon "Service Summary" at bounding box center [346, 167] width 8 height 9
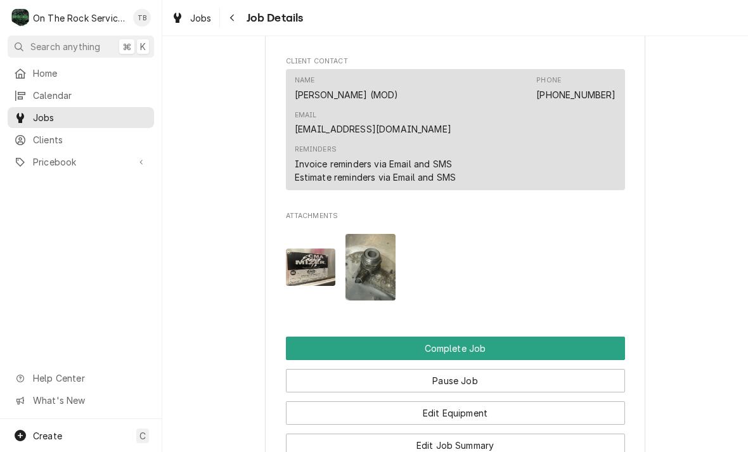
scroll to position [1347, 0]
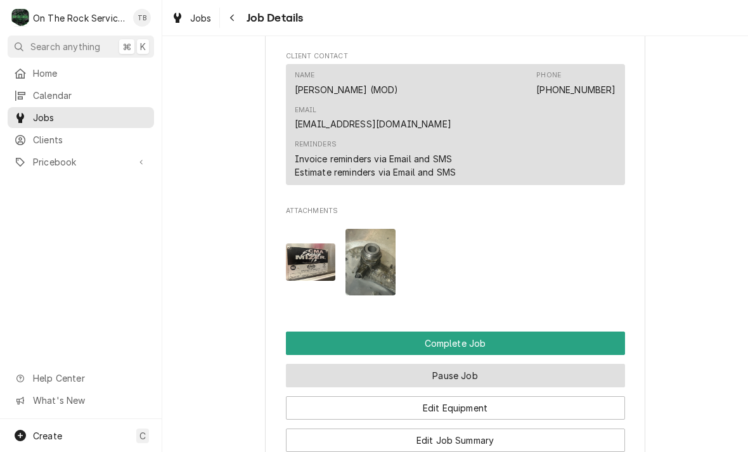
click at [467, 364] on button "Pause Job" at bounding box center [455, 375] width 339 height 23
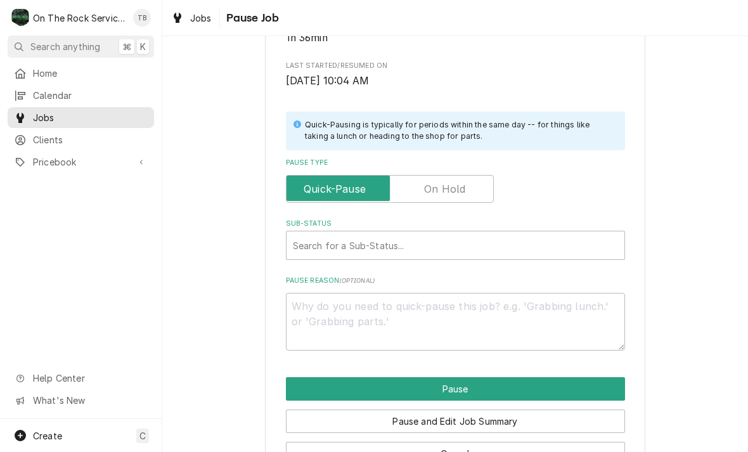
scroll to position [219, 0]
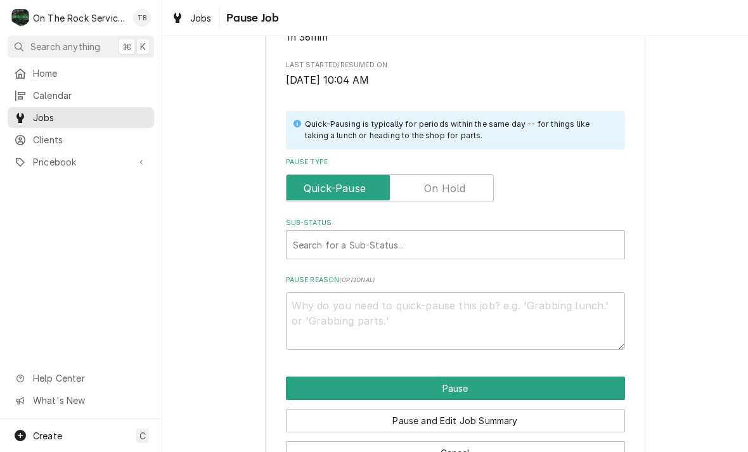
click at [444, 193] on input "Pause Type" at bounding box center [390, 188] width 197 height 28
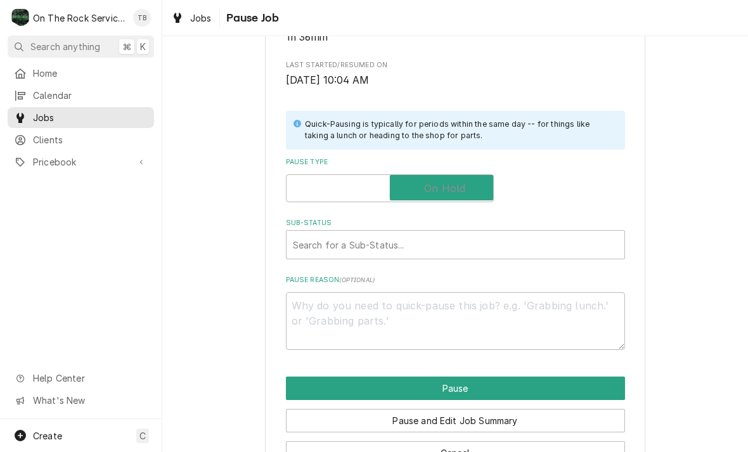
checkbox input "true"
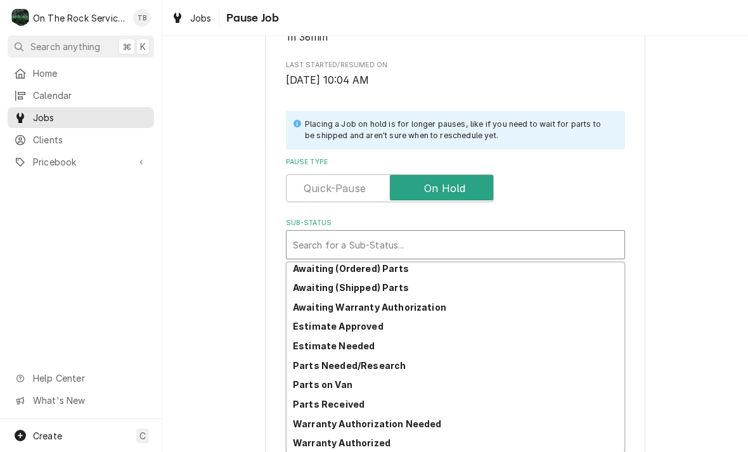
scroll to position [62, 0]
click at [386, 366] on div "Parts Needed/Research" at bounding box center [456, 366] width 338 height 20
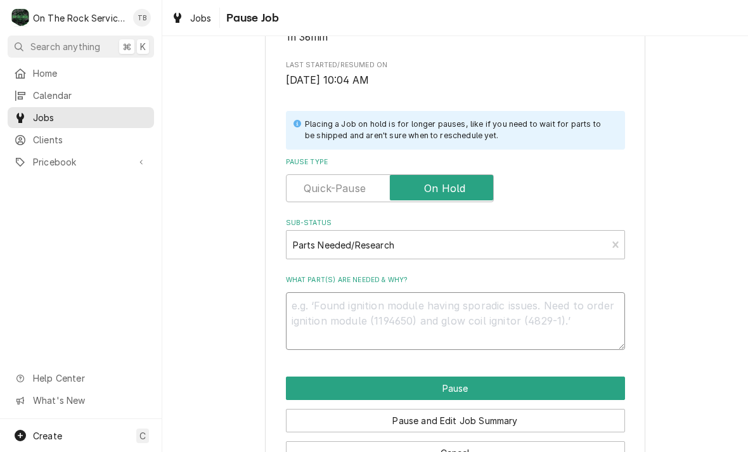
click at [316, 320] on textarea "What part(s) are needed & why?" at bounding box center [455, 321] width 339 height 58
type textarea "x"
type textarea "E"
type textarea "x"
type textarea "END"
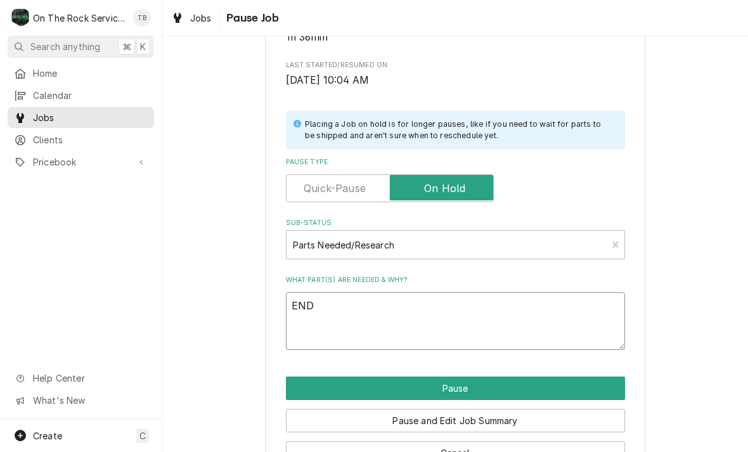
type textarea "x"
type textarea "END"
type textarea "x"
type textarea "END"
type textarea "x"
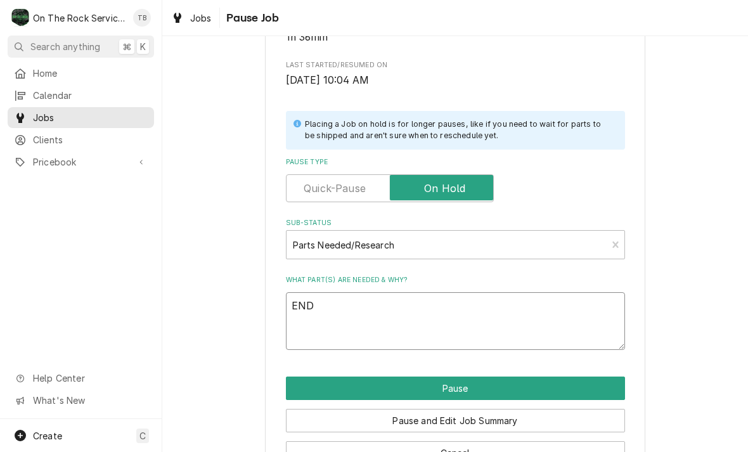
type textarea "EN"
type textarea "x"
type textarea "E"
type textarea "x"
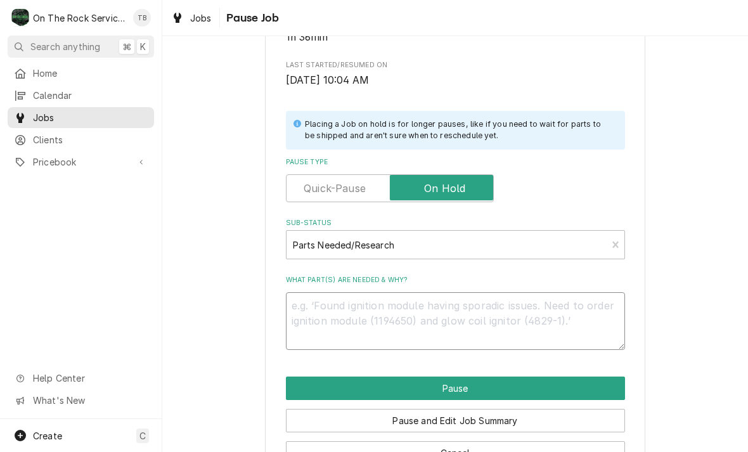
type textarea "W"
type textarea "x"
type textarea "WA"
type textarea "x"
type textarea "WAS"
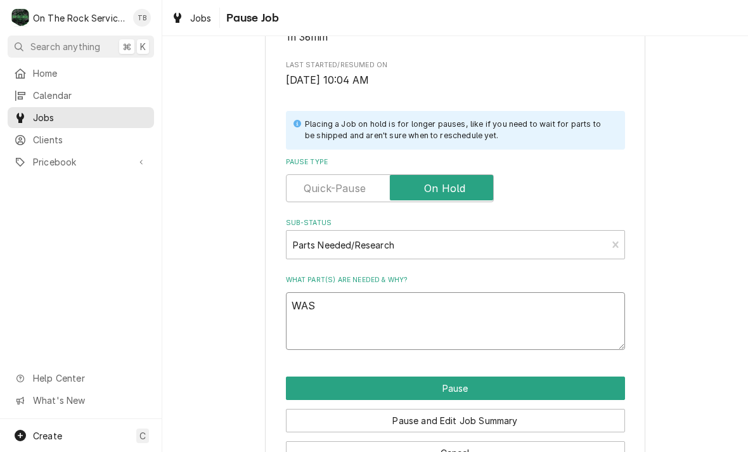
type textarea "x"
type textarea "WASH"
type textarea "x"
type textarea "WASH A"
type textarea "x"
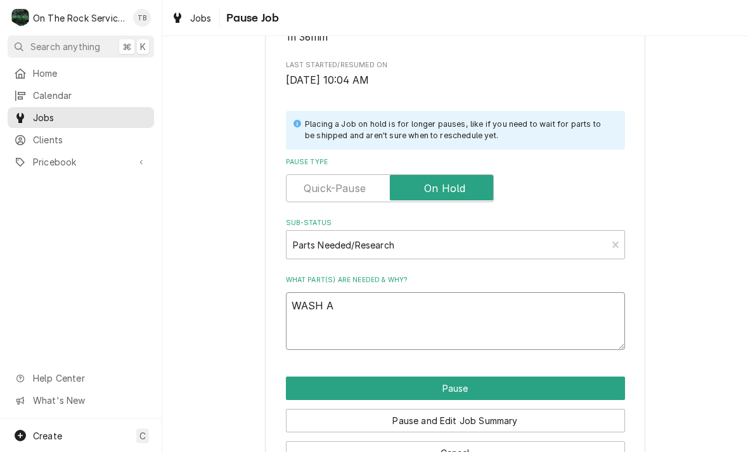
type textarea "WASH AR"
type textarea "x"
type textarea "WASH ARM"
type textarea "x"
type textarea "WASH ARM"
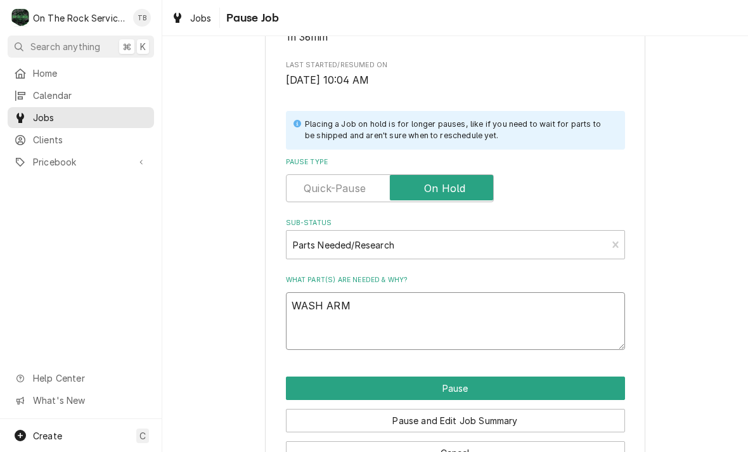
type textarea "x"
type textarea "WASH ARM E"
type textarea "x"
type textarea "WASH ARM END"
type textarea "x"
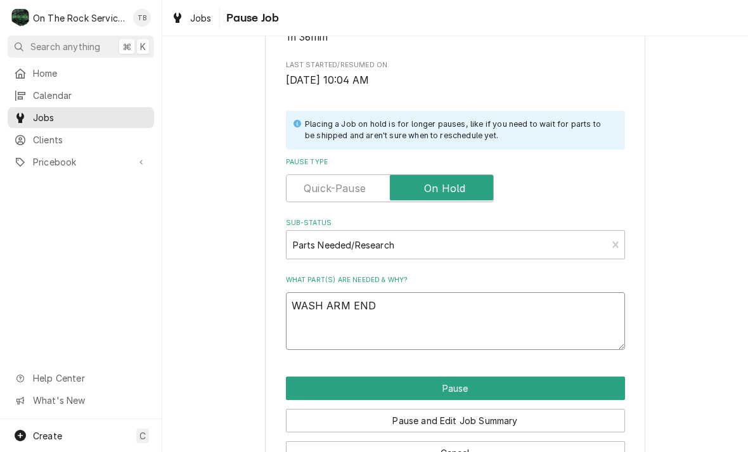
type textarea "WASH ARM END"
type textarea "x"
type textarea "WASH ARM END C"
type textarea "x"
type textarea "WASH ARM END CA"
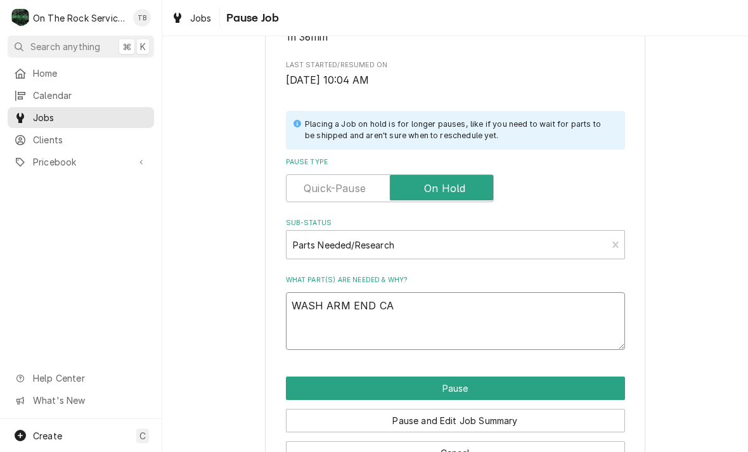
type textarea "x"
type textarea "WASH ARM END CAP"
type textarea "x"
type textarea "WASH ARM END CAPS"
type textarea "x"
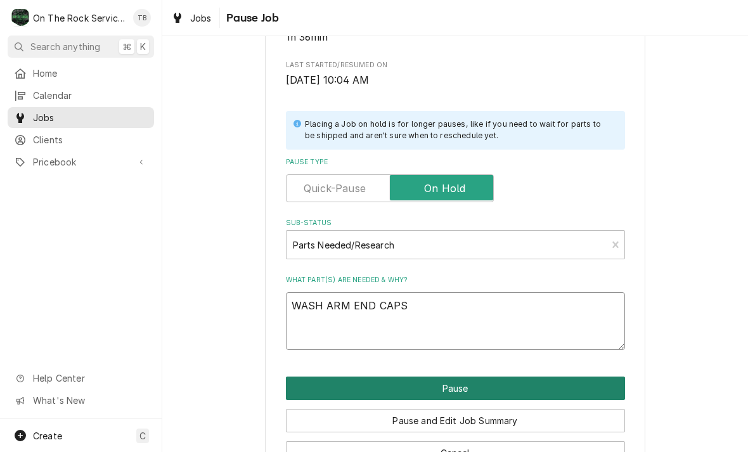
type textarea "WASH ARM END CAPS"
click at [468, 388] on button "Pause" at bounding box center [455, 388] width 339 height 23
type textarea "x"
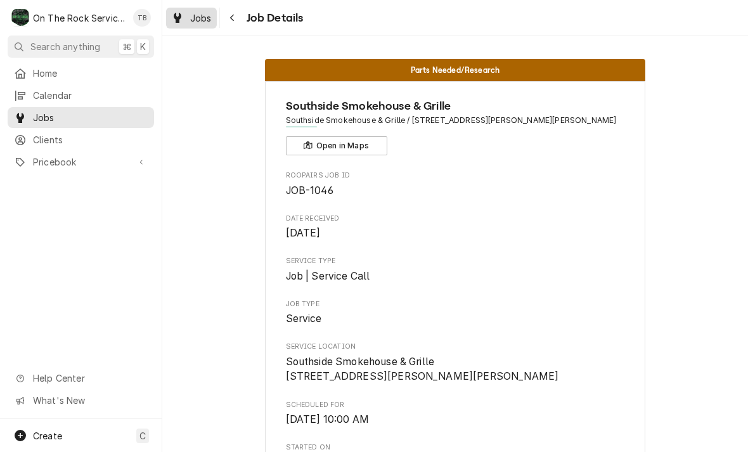
click at [187, 27] on link "Jobs" at bounding box center [191, 18] width 51 height 21
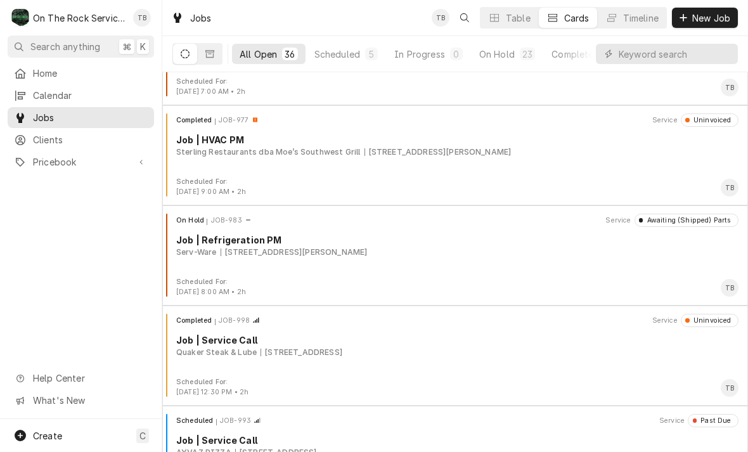
scroll to position [1183, 0]
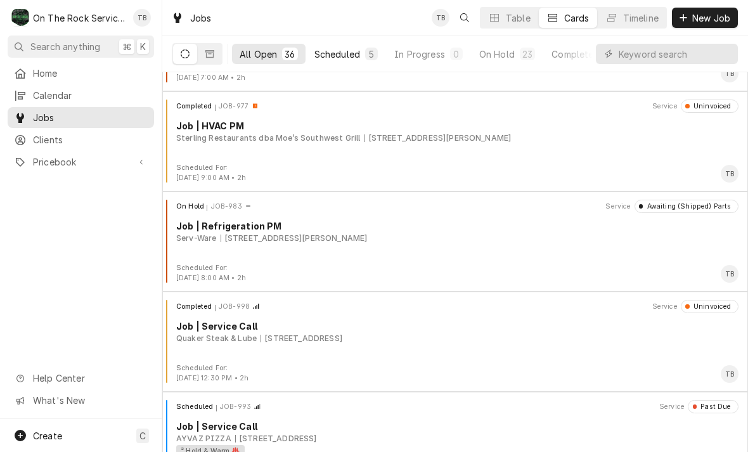
click at [348, 58] on div "Scheduled" at bounding box center [338, 54] width 46 height 13
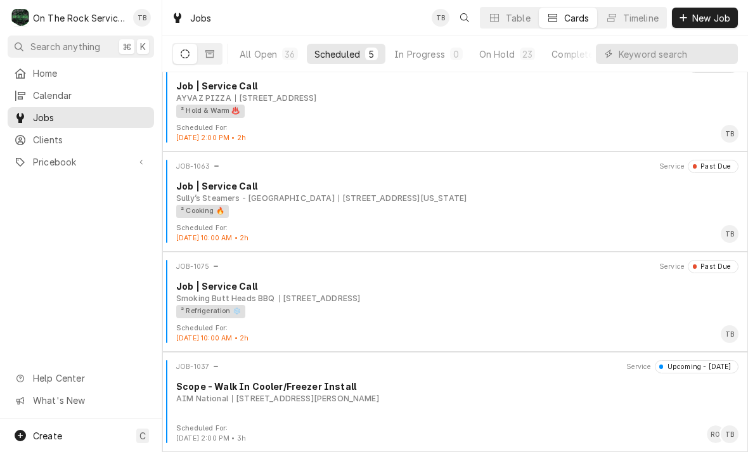
scroll to position [121, 0]
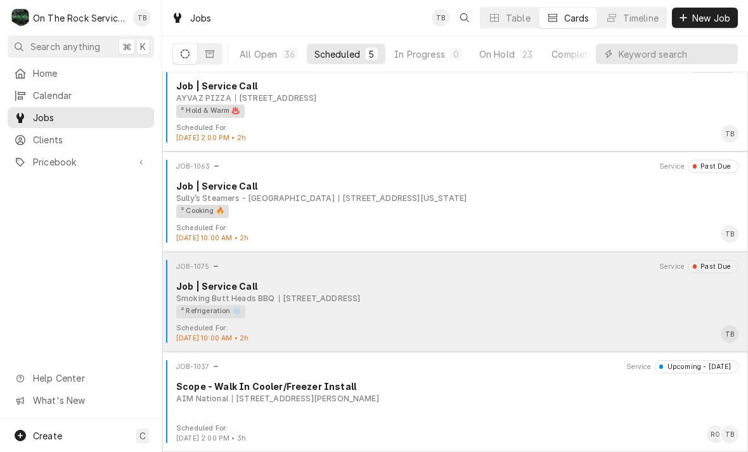
click at [402, 290] on div "Job | Service Call" at bounding box center [457, 286] width 562 height 13
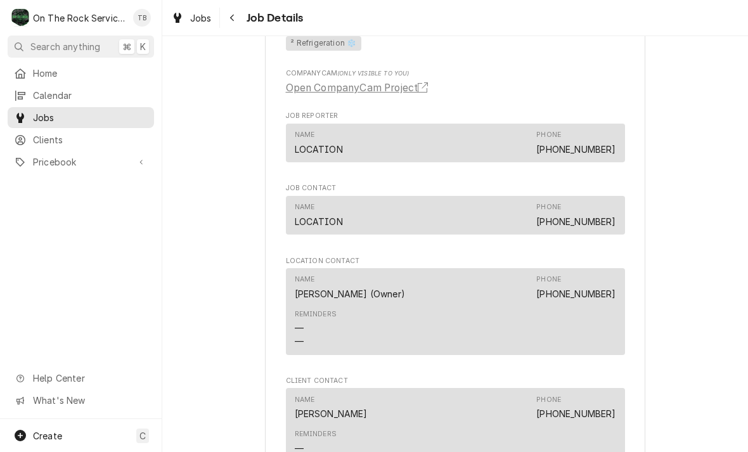
scroll to position [689, 0]
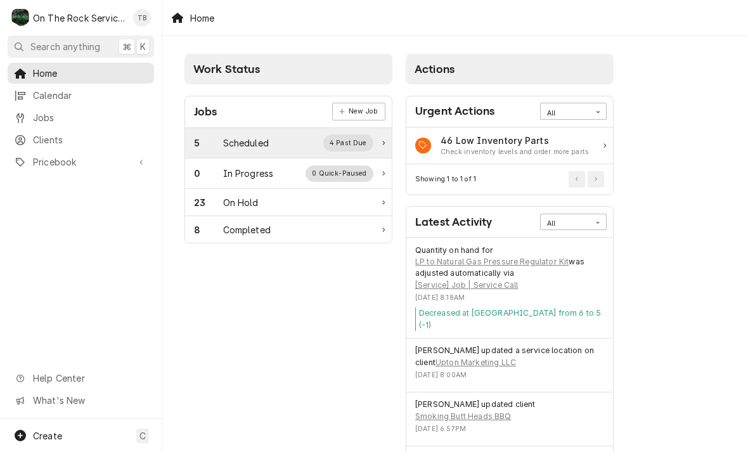
click at [263, 140] on div "Scheduled" at bounding box center [246, 142] width 46 height 13
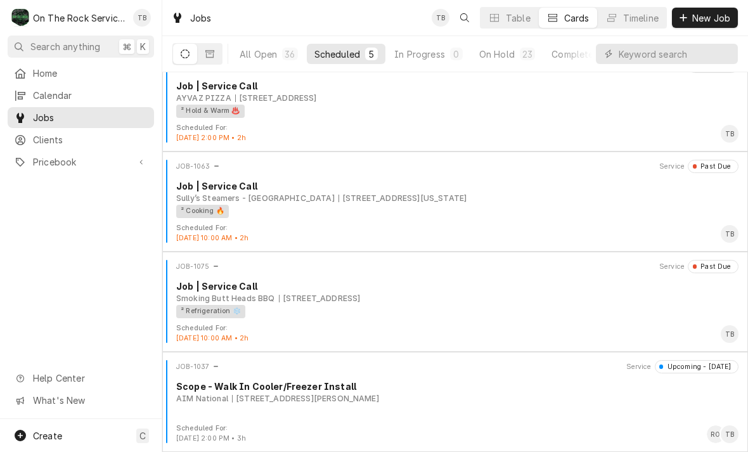
scroll to position [121, 0]
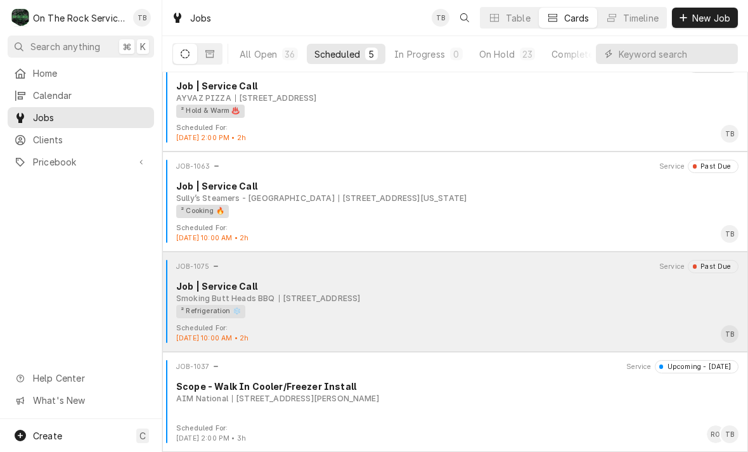
click at [488, 315] on div "² Refrigeration ❄️" at bounding box center [453, 311] width 554 height 13
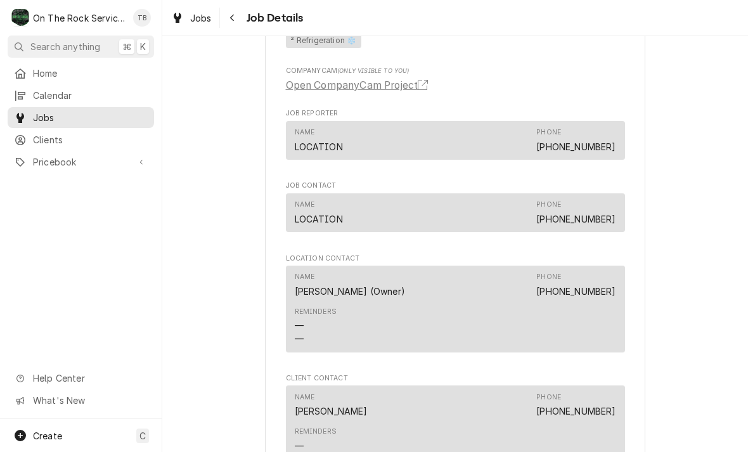
scroll to position [708, 0]
